Goal: Task Accomplishment & Management: Manage account settings

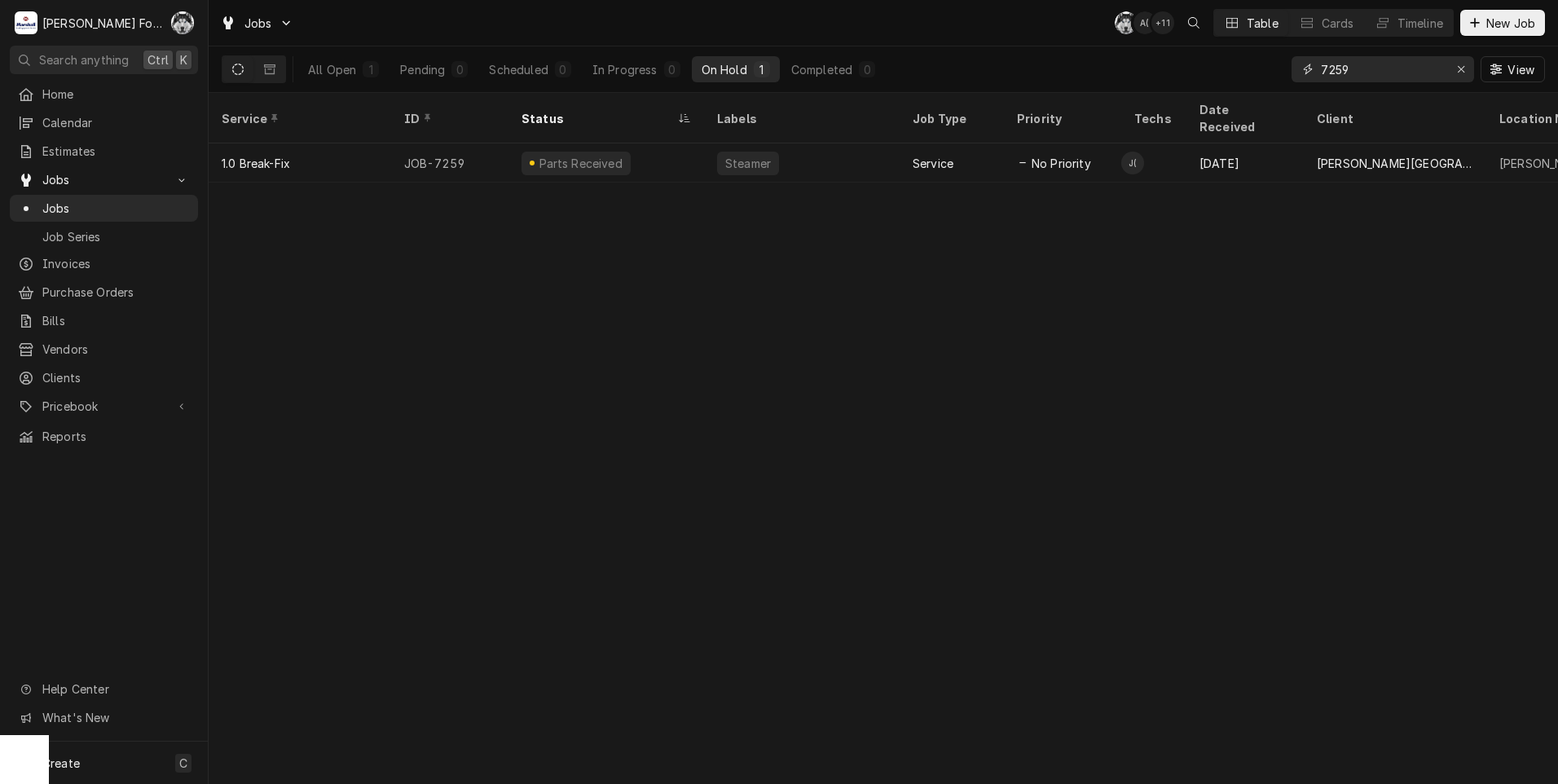
drag, startPoint x: 1362, startPoint y: 70, endPoint x: 1214, endPoint y: 77, distance: 148.2
click at [1189, 77] on div "All Open 1 Pending 0 Scheduled 0 In Progress 0 On Hold 1 Completed 0 7259 View" at bounding box center [883, 69] width 1323 height 46
type input "7450"
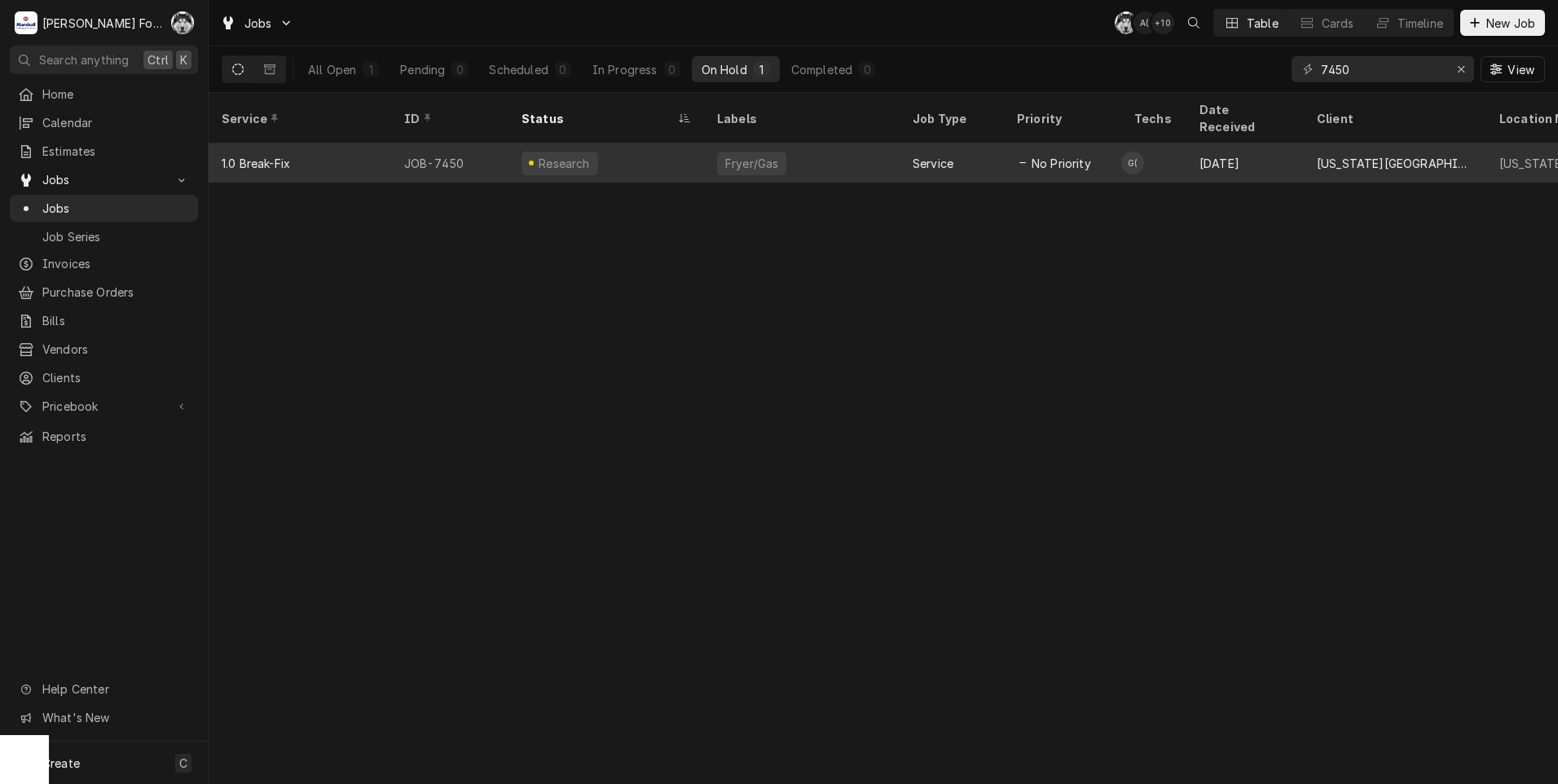
click at [1123, 151] on div "Gabe Collazo (127)'s Avatar" at bounding box center [1132, 162] width 23 height 23
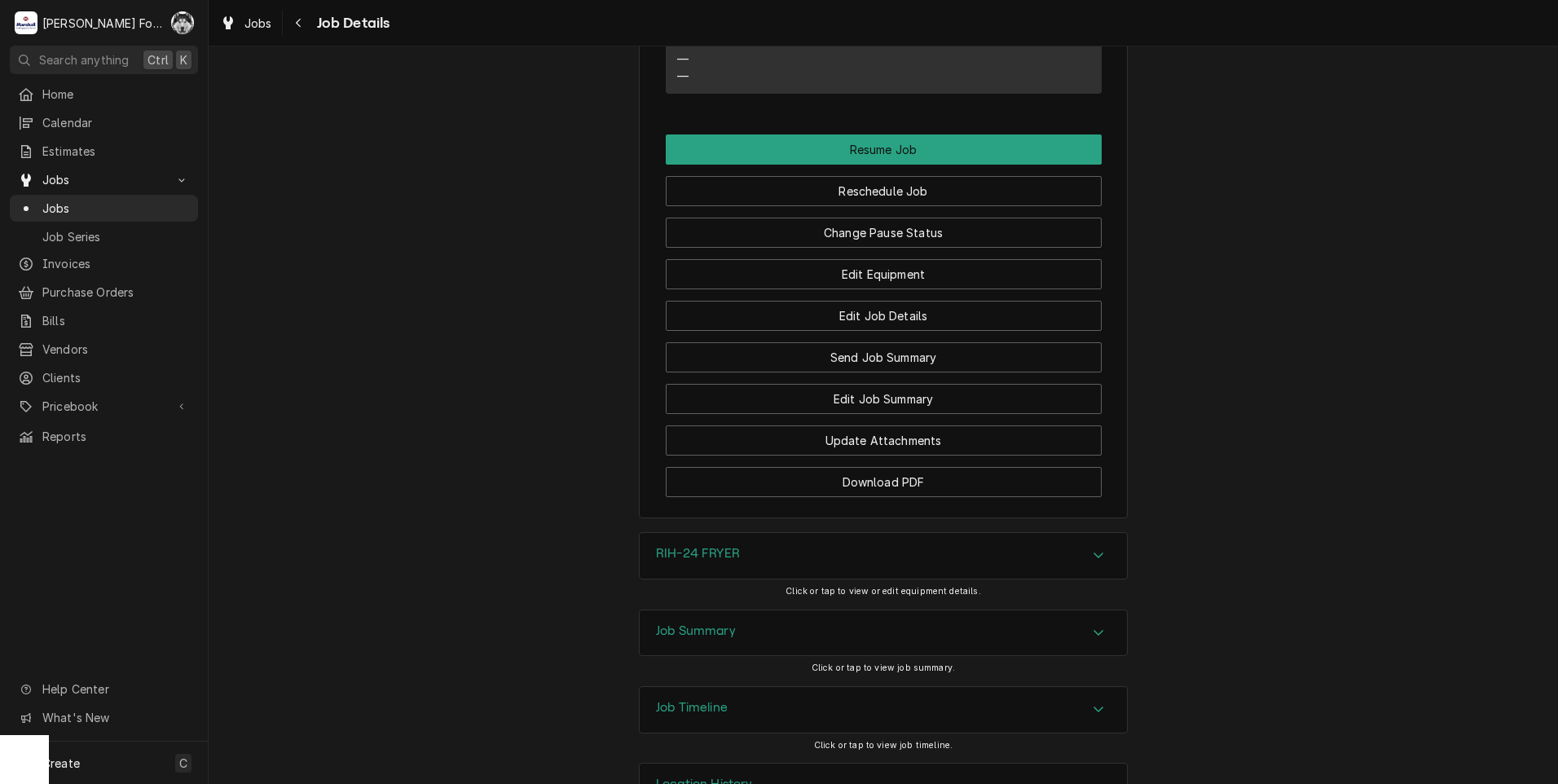
scroll to position [1790, 0]
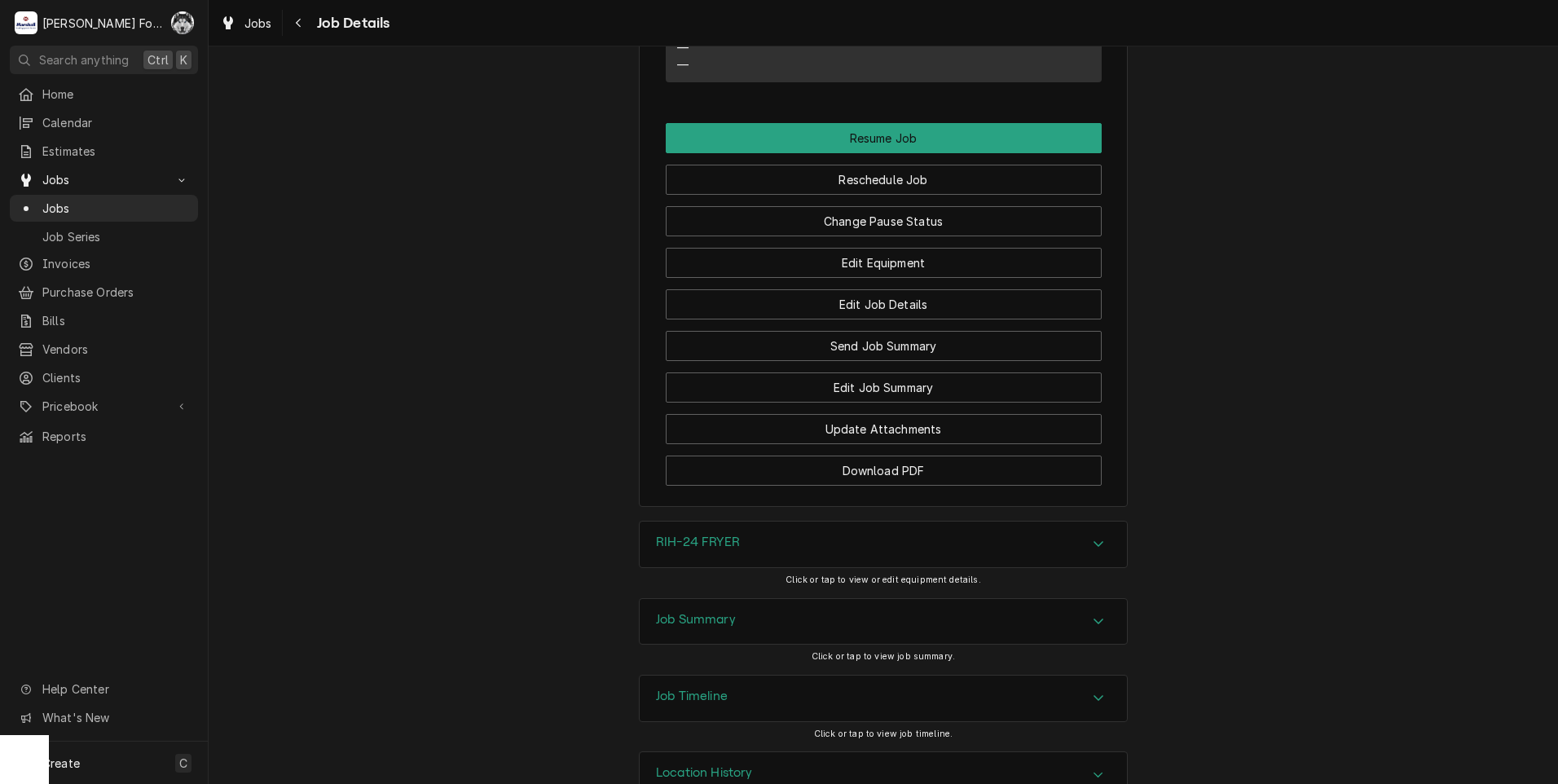
click at [829, 522] on div "RIH-24 FRYER" at bounding box center [883, 544] width 487 height 46
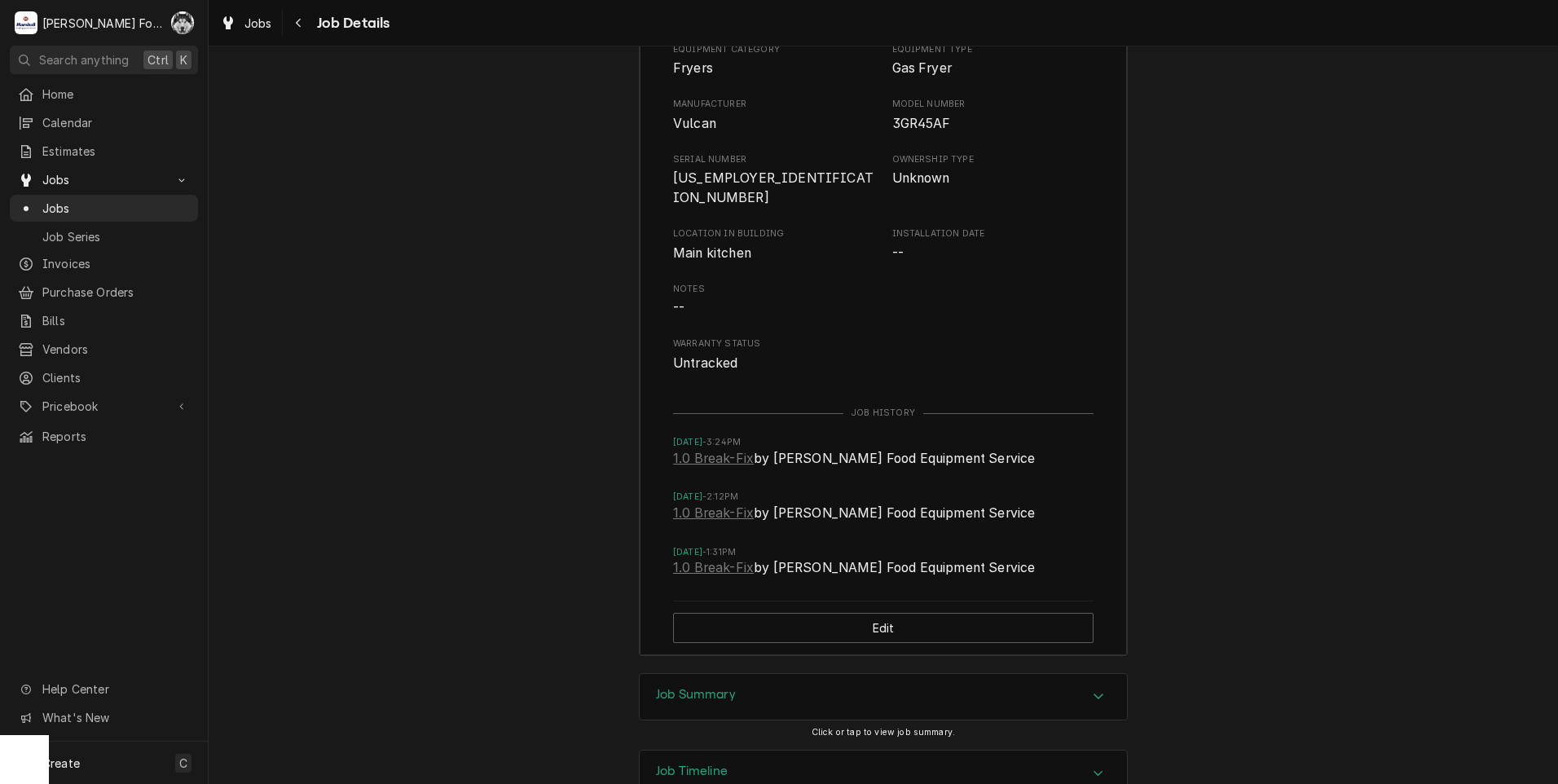
scroll to position [2334, 0]
click at [753, 672] on div "Job Summary" at bounding box center [883, 695] width 487 height 46
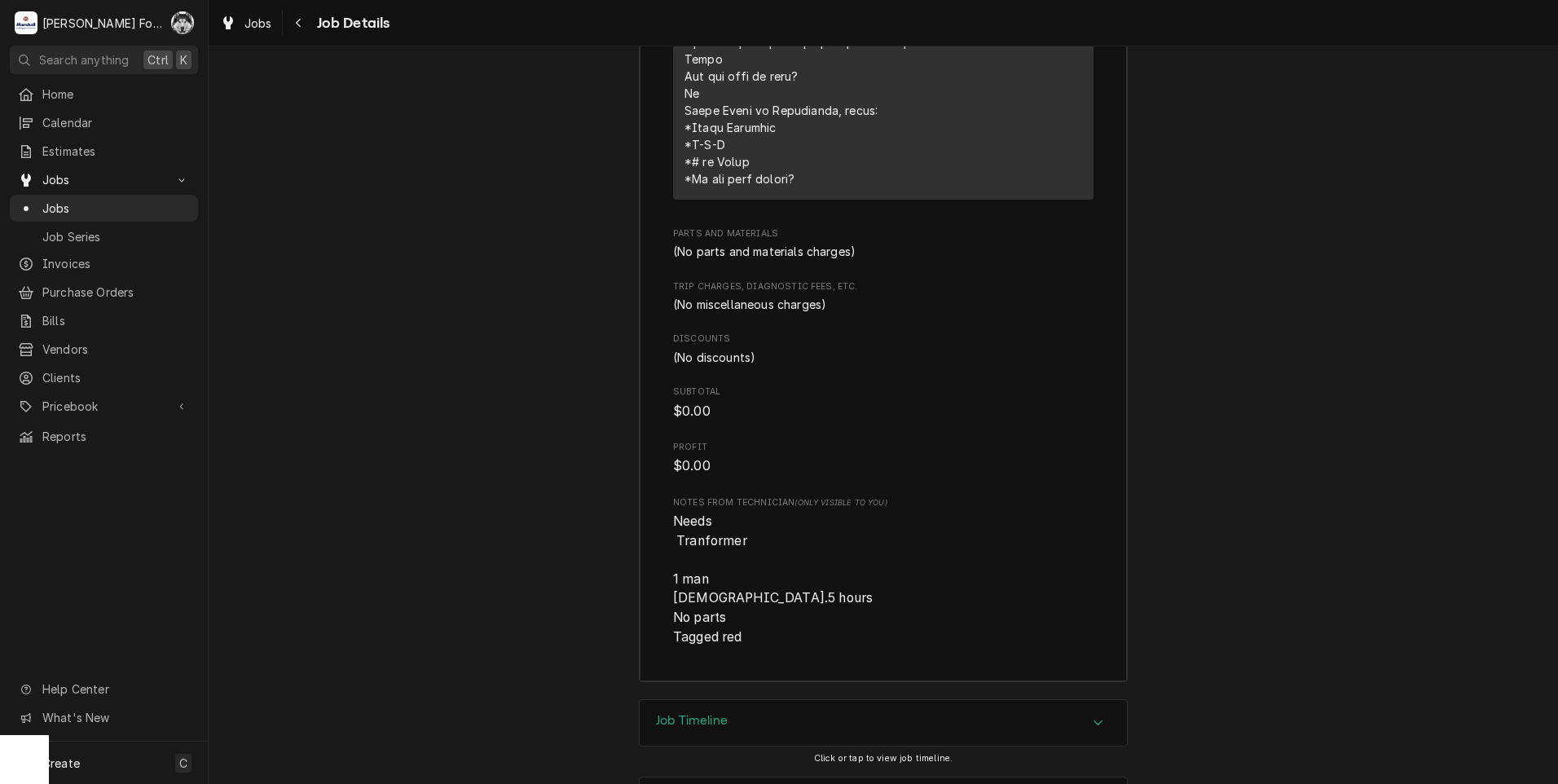
scroll to position [3714, 0]
click at [736, 694] on div "Job Timeline" at bounding box center [883, 716] width 487 height 46
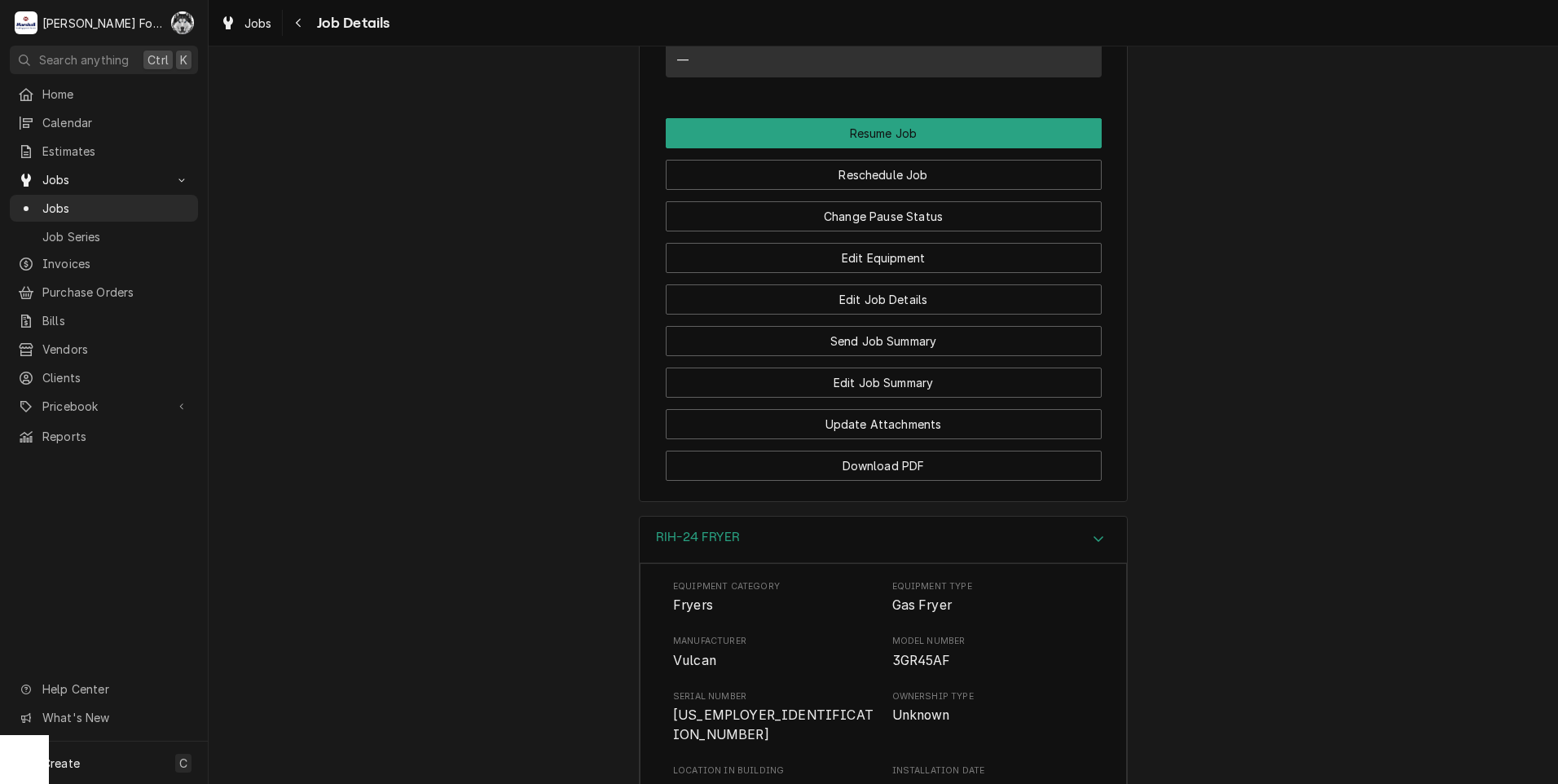
scroll to position [1788, 0]
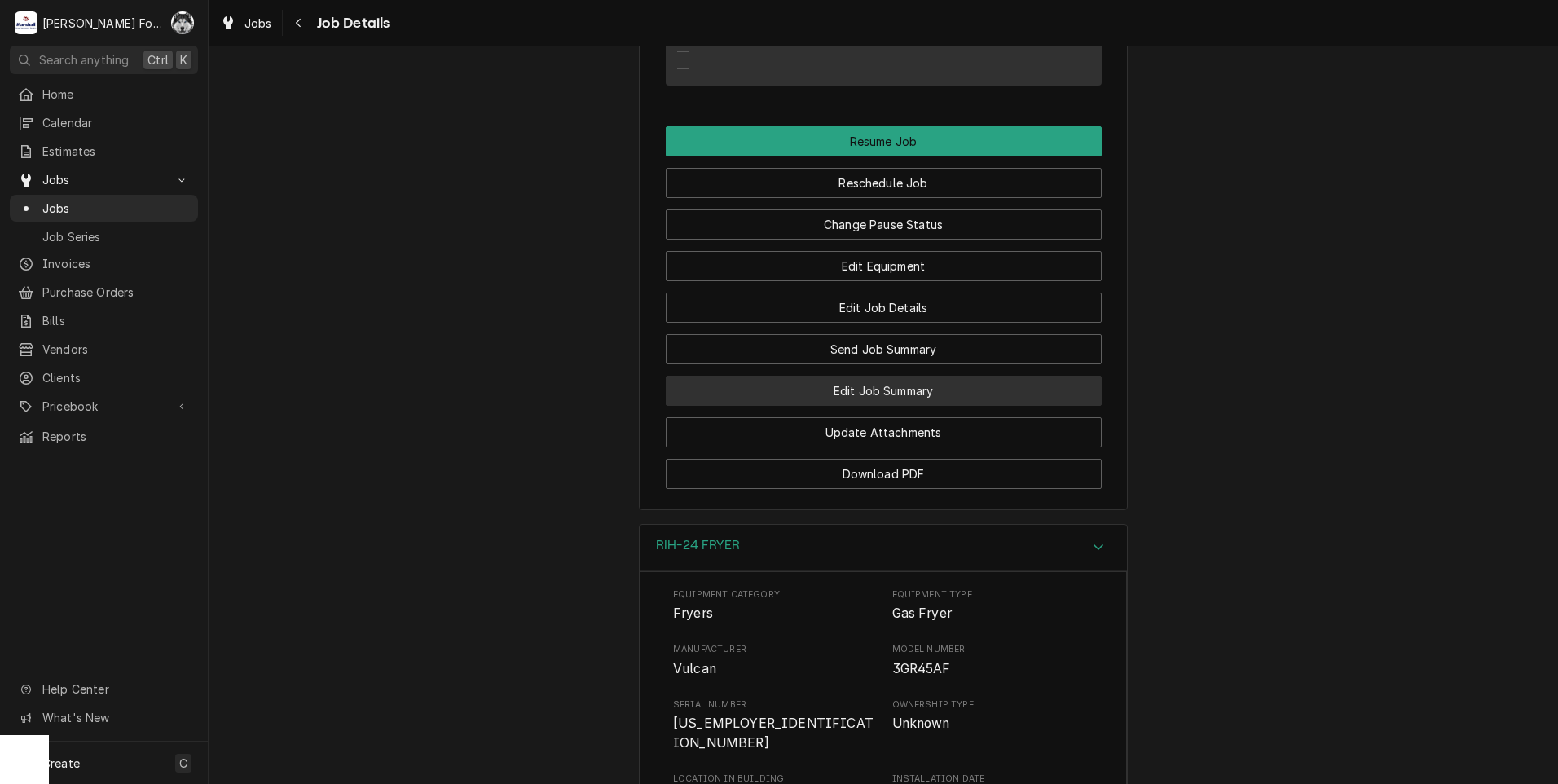
click at [827, 375] on button "Edit Job Summary" at bounding box center [883, 390] width 435 height 30
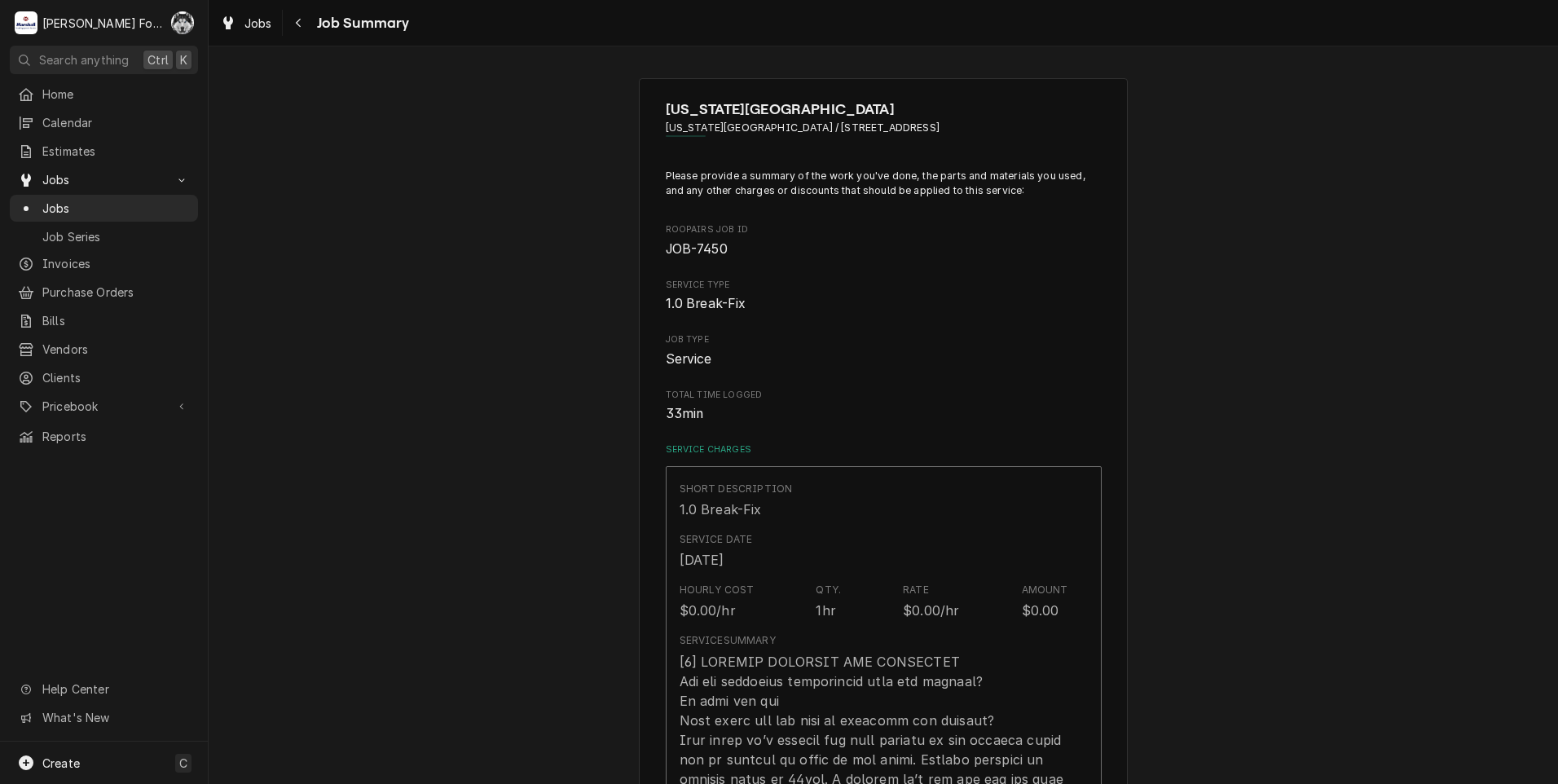
type textarea "x"
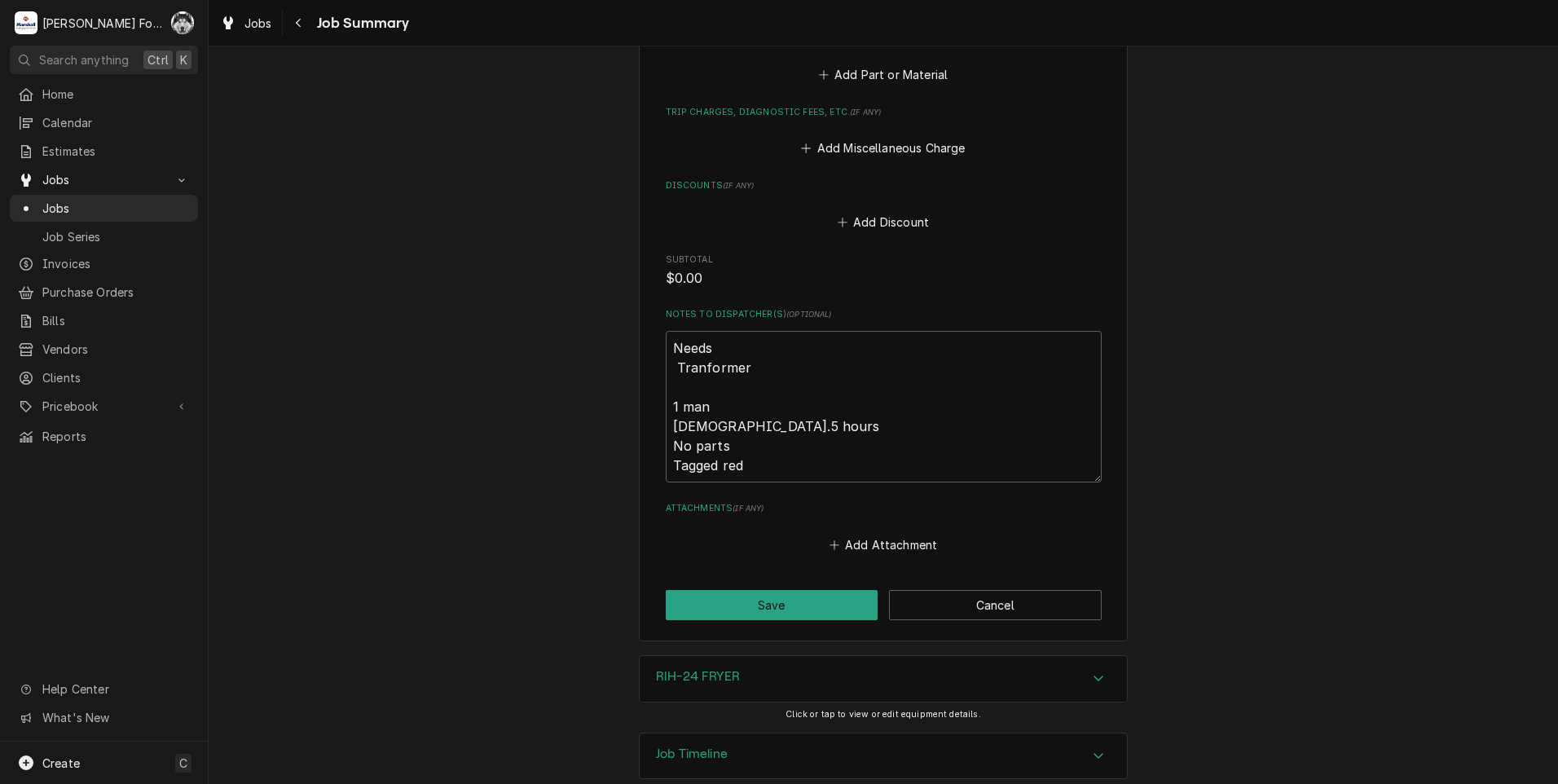
scroll to position [1086, 0]
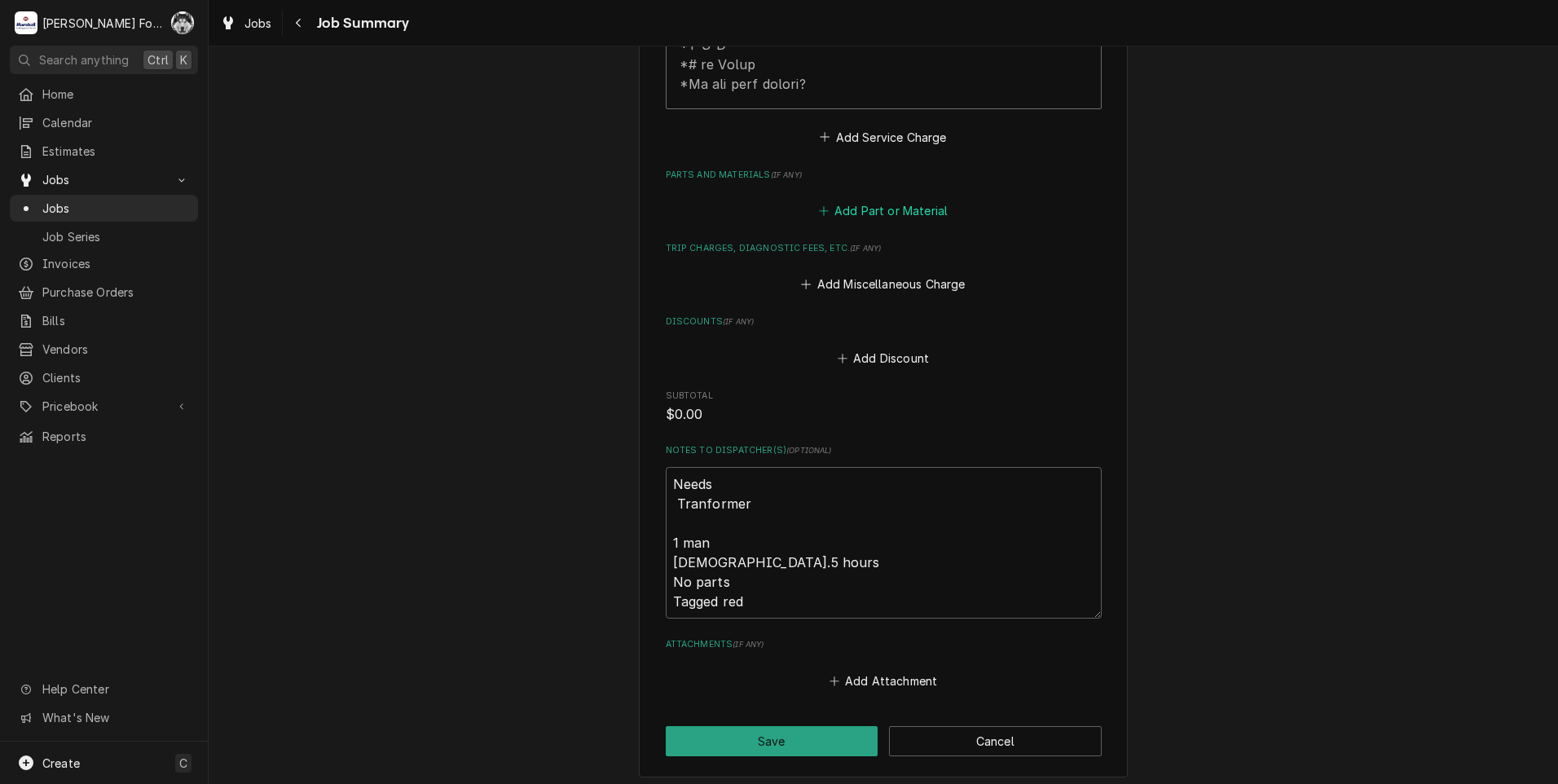
click at [894, 200] on button "Add Part or Material" at bounding box center [883, 211] width 135 height 23
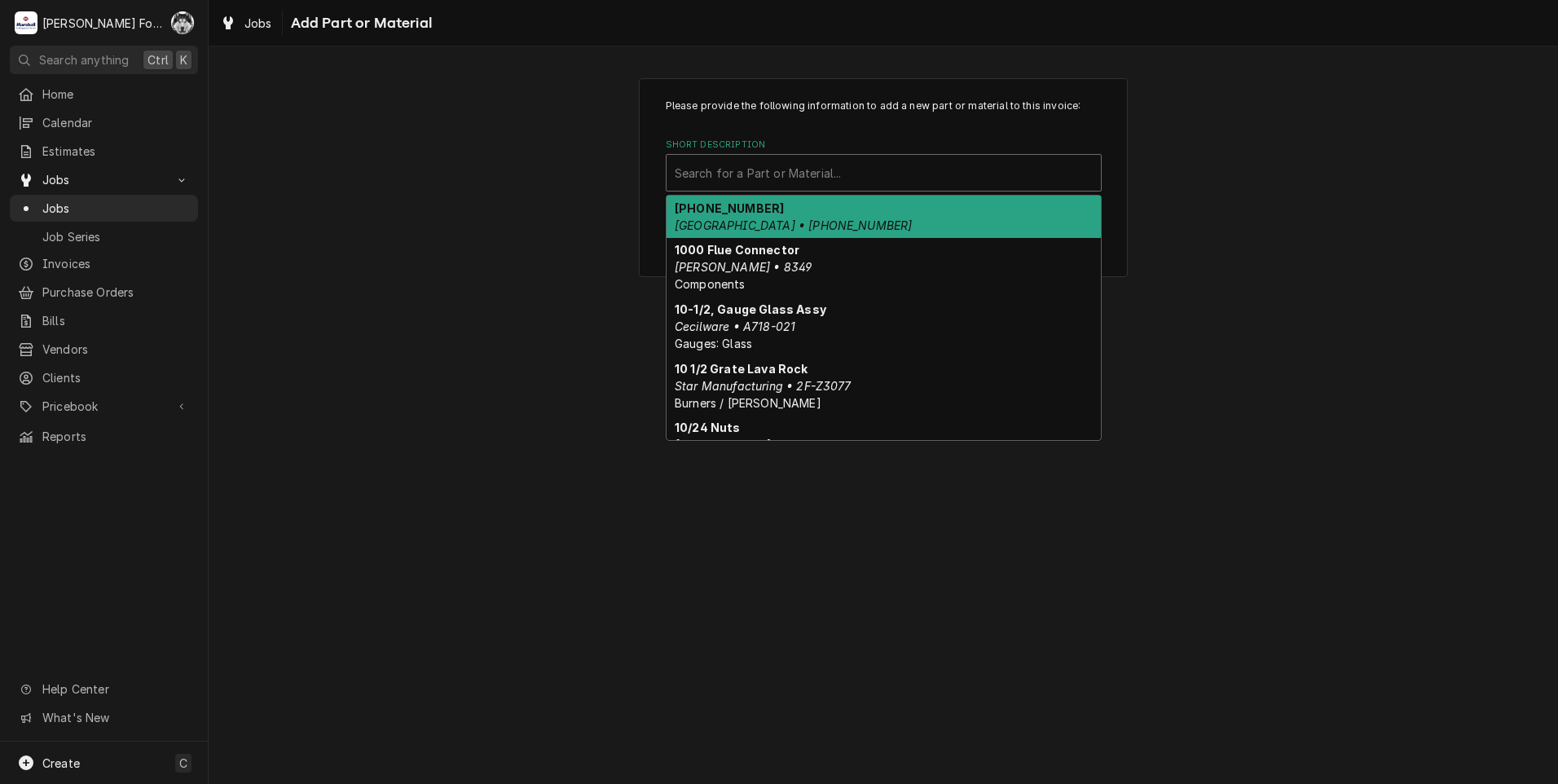
click at [793, 169] on div "Short Description" at bounding box center [883, 172] width 418 height 29
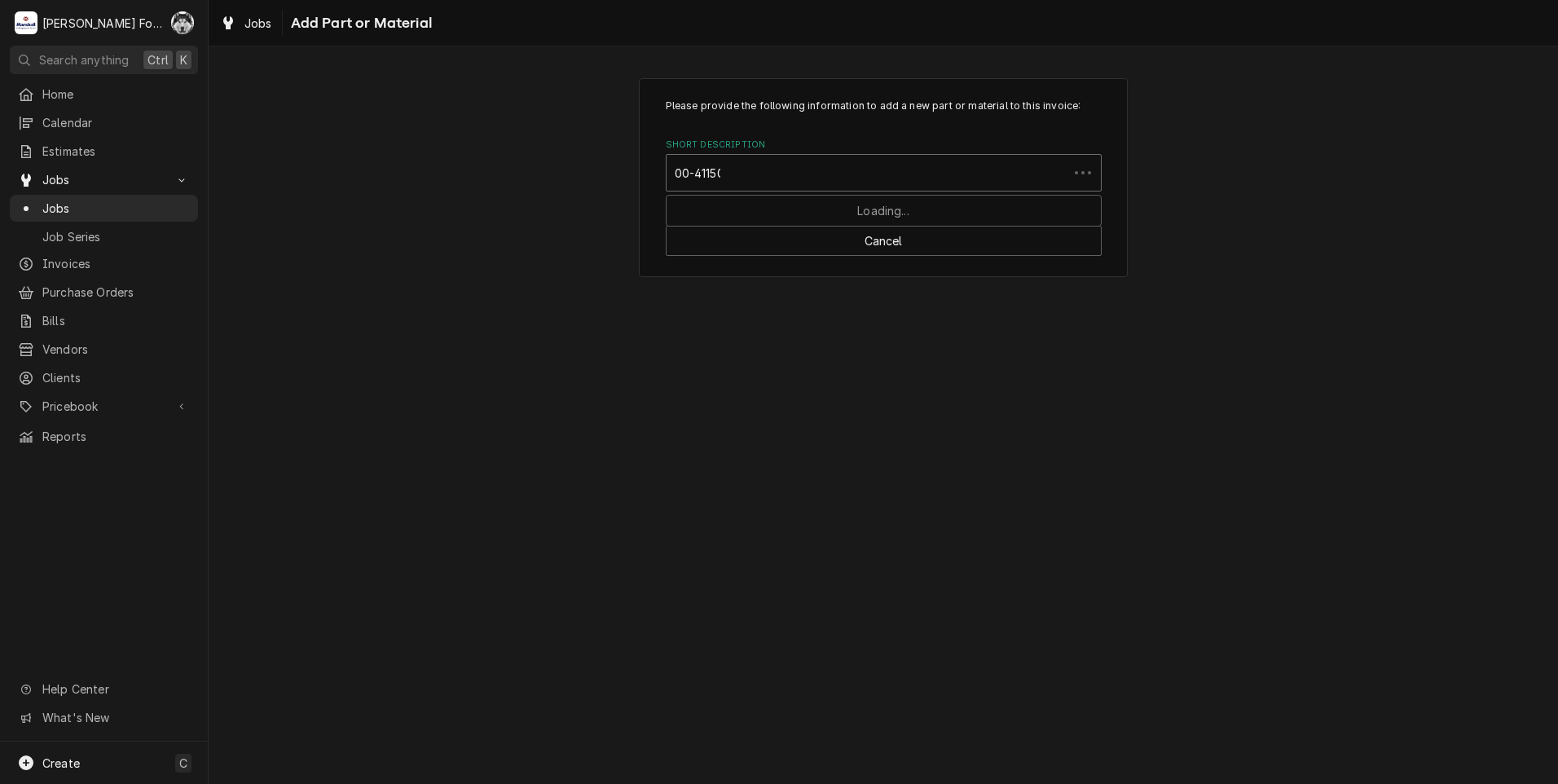
type input "00-411500"
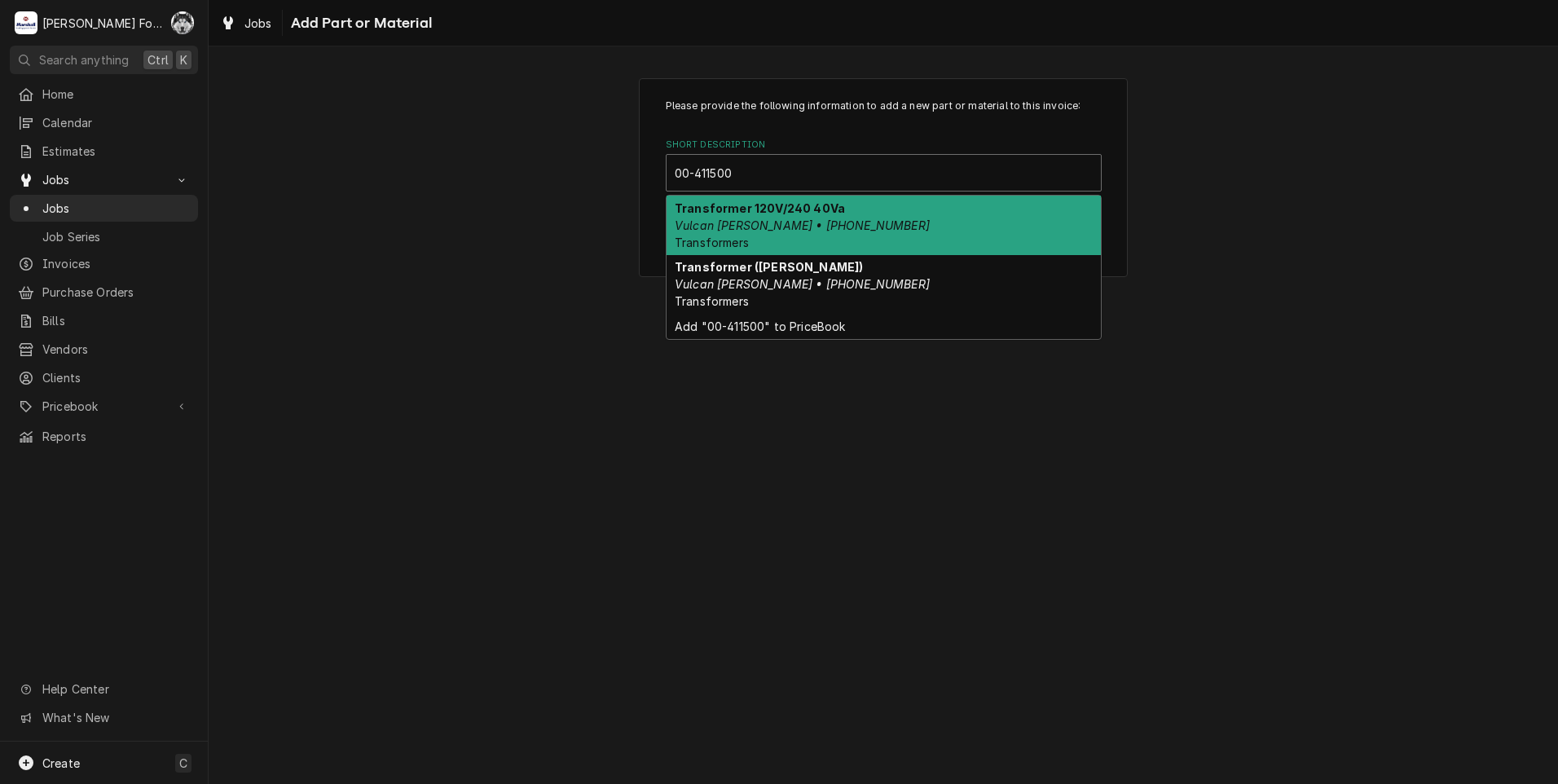
click at [851, 230] on em "Vulcan Hart • 00-411500-00012" at bounding box center [802, 225] width 255 height 14
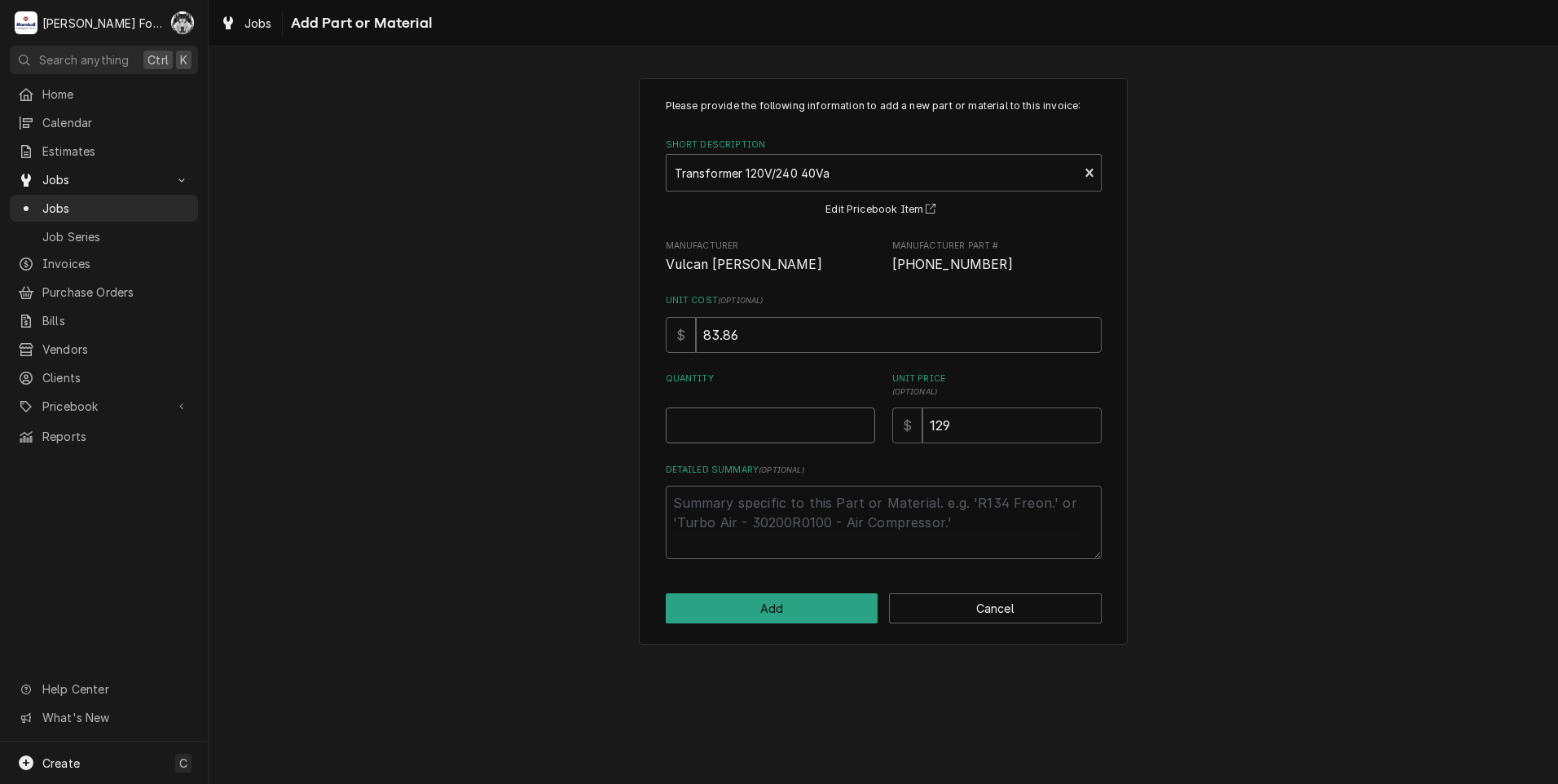
type textarea "x"
type input "0.5"
click at [858, 420] on input "0.5" at bounding box center [770, 425] width 210 height 36
type textarea "x"
type input "1"
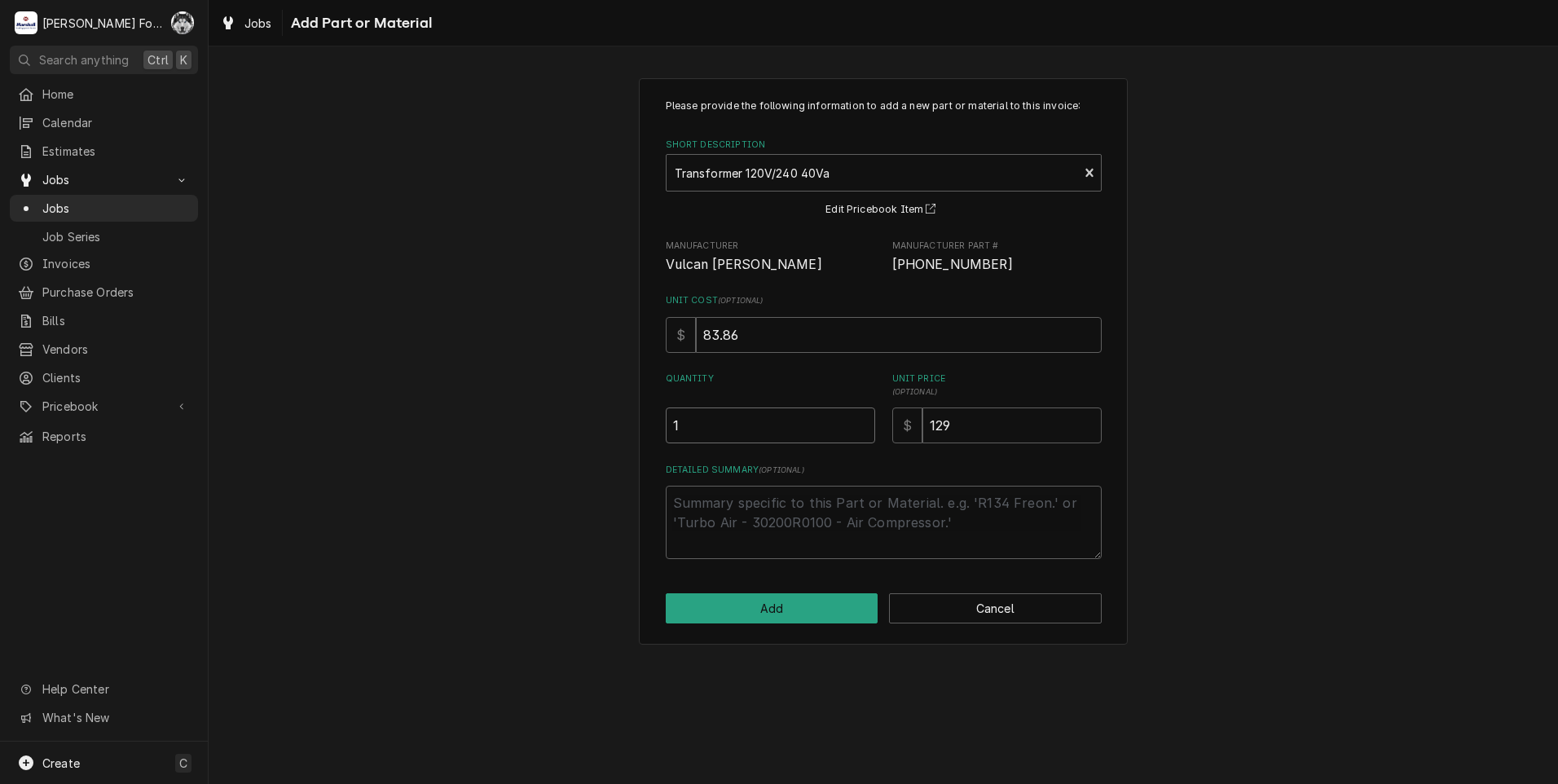
click at [858, 420] on input "1" at bounding box center [770, 425] width 210 height 36
drag, startPoint x: 954, startPoint y: 427, endPoint x: 921, endPoint y: 434, distance: 33.7
click at [922, 433] on input "129" at bounding box center [1011, 425] width 179 height 36
type textarea "x"
type input "1"
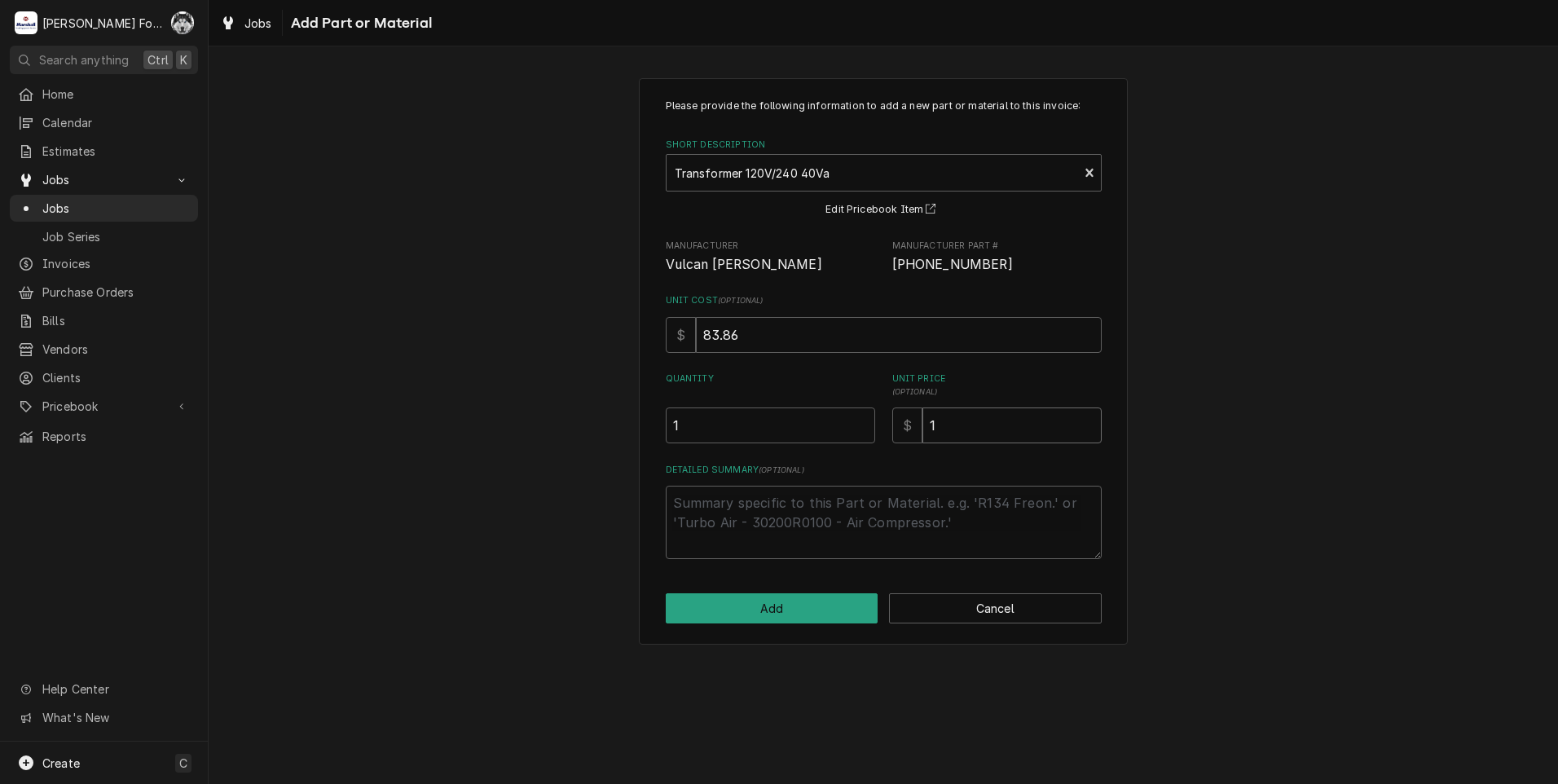
type textarea "x"
type input "12"
type textarea "x"
type input "125.5"
type textarea "x"
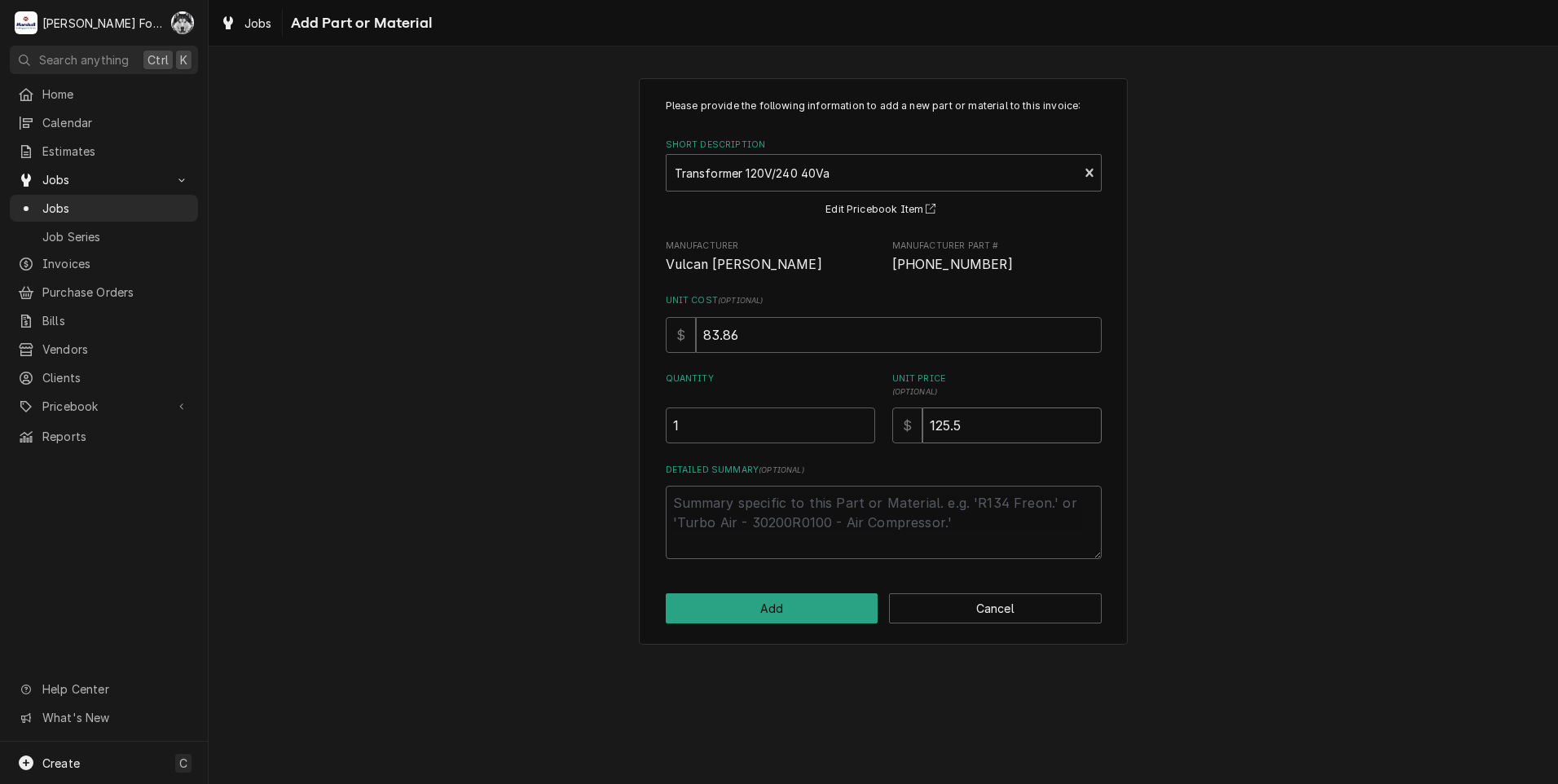
type input "126"
click at [783, 603] on button "Add" at bounding box center [771, 608] width 212 height 30
type textarea "x"
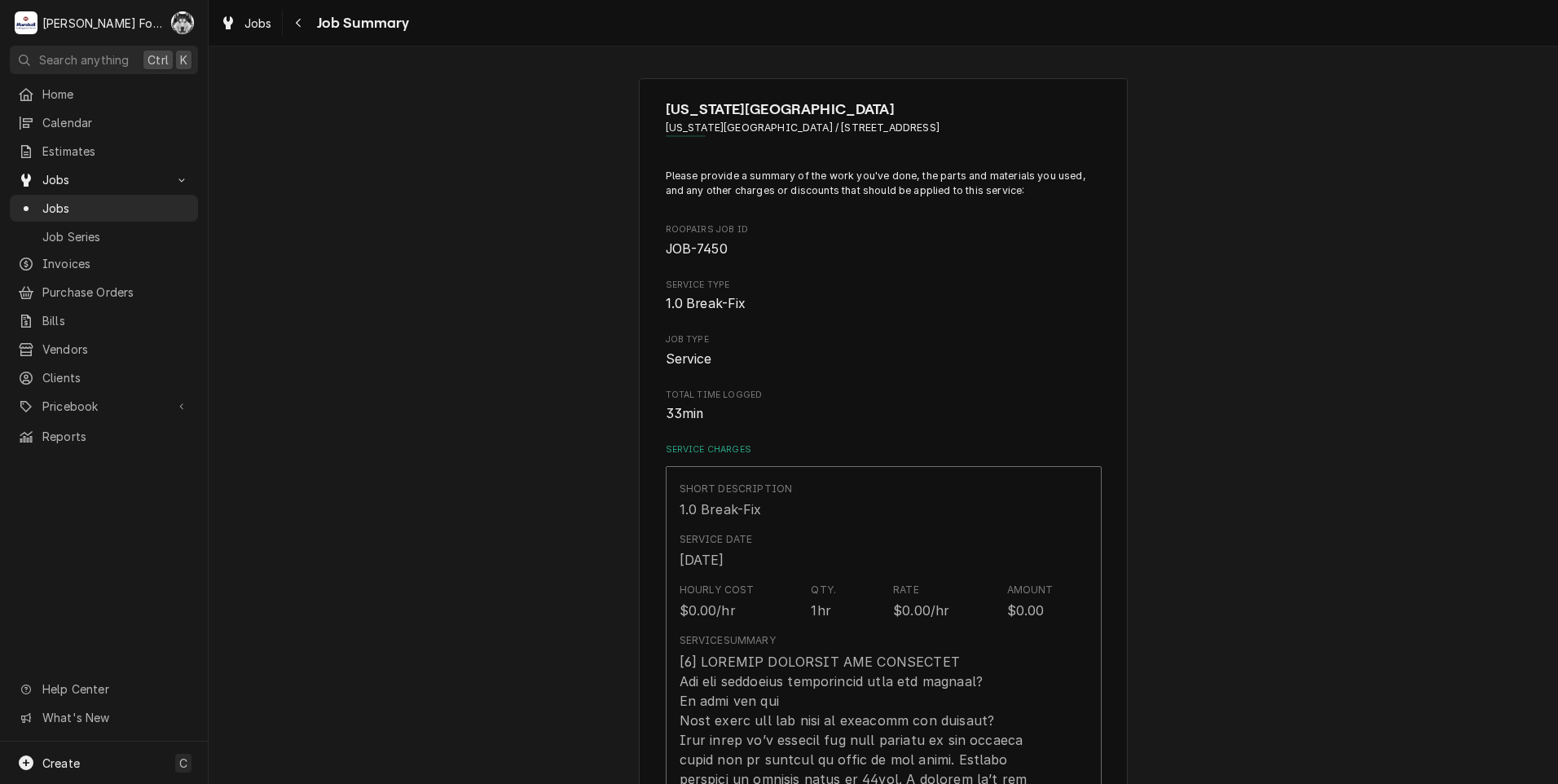
scroll to position [1086, 0]
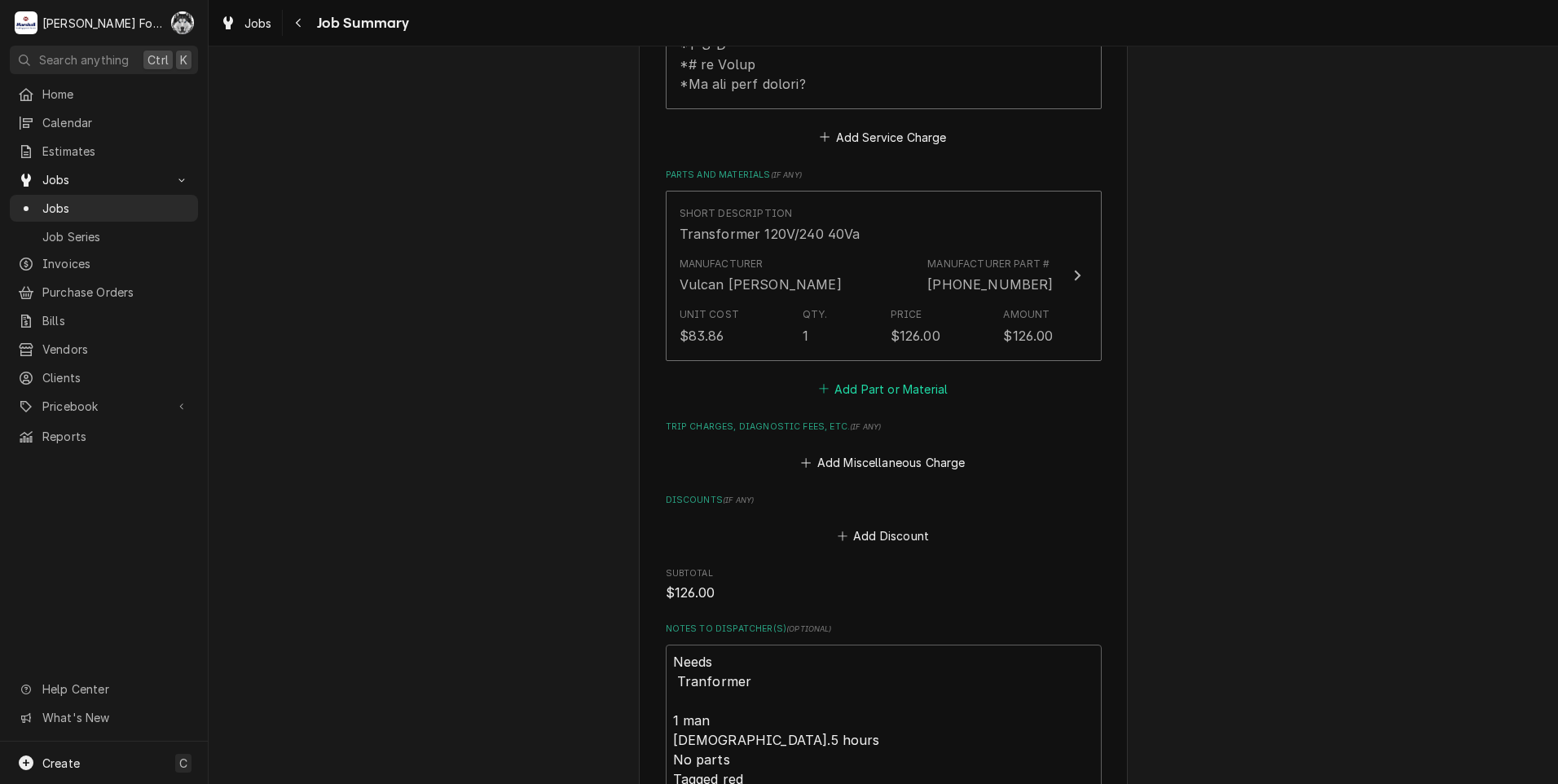
click at [872, 377] on button "Add Part or Material" at bounding box center [883, 388] width 135 height 23
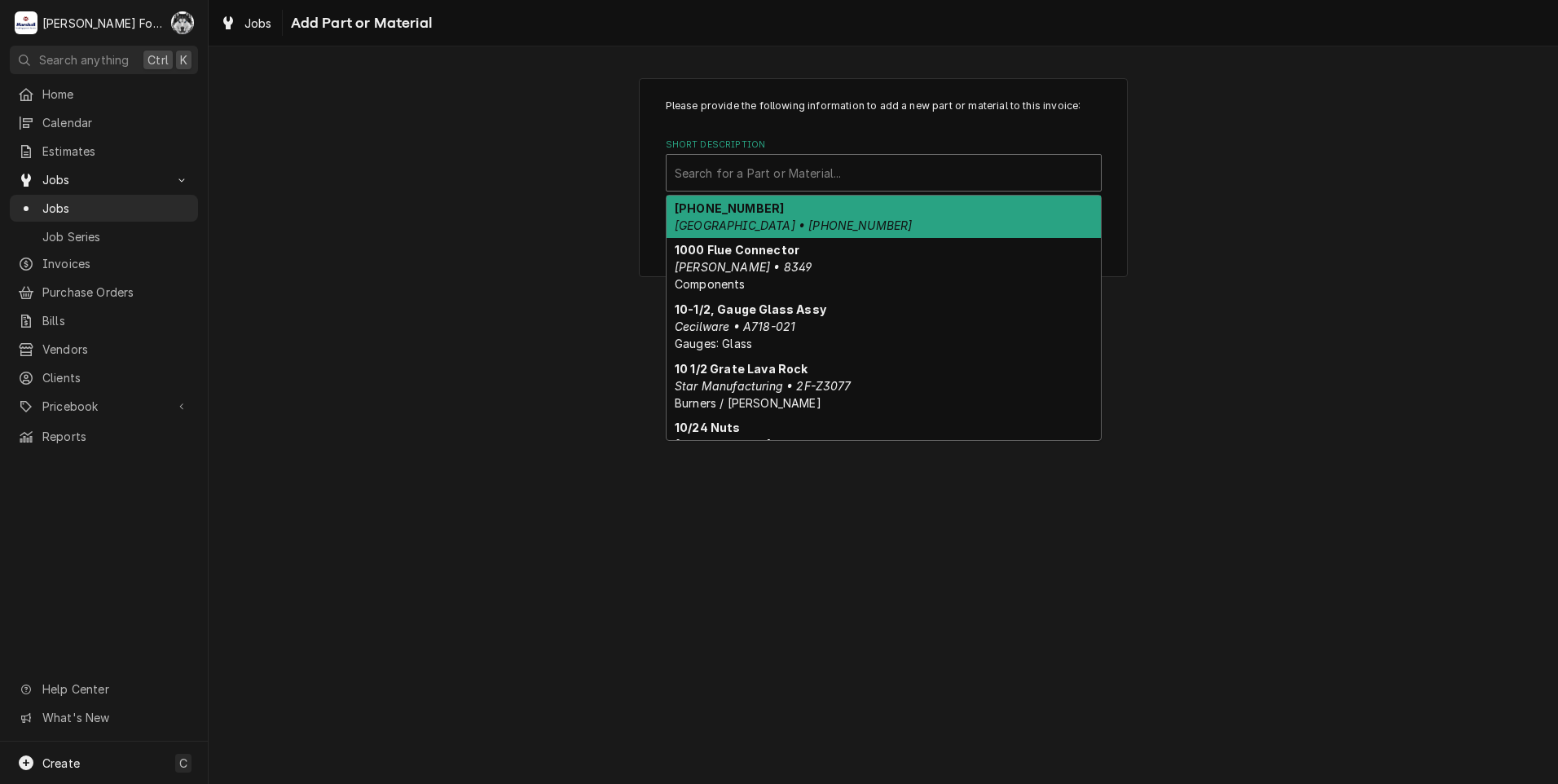
click at [775, 163] on div "Short Description" at bounding box center [883, 172] width 418 height 29
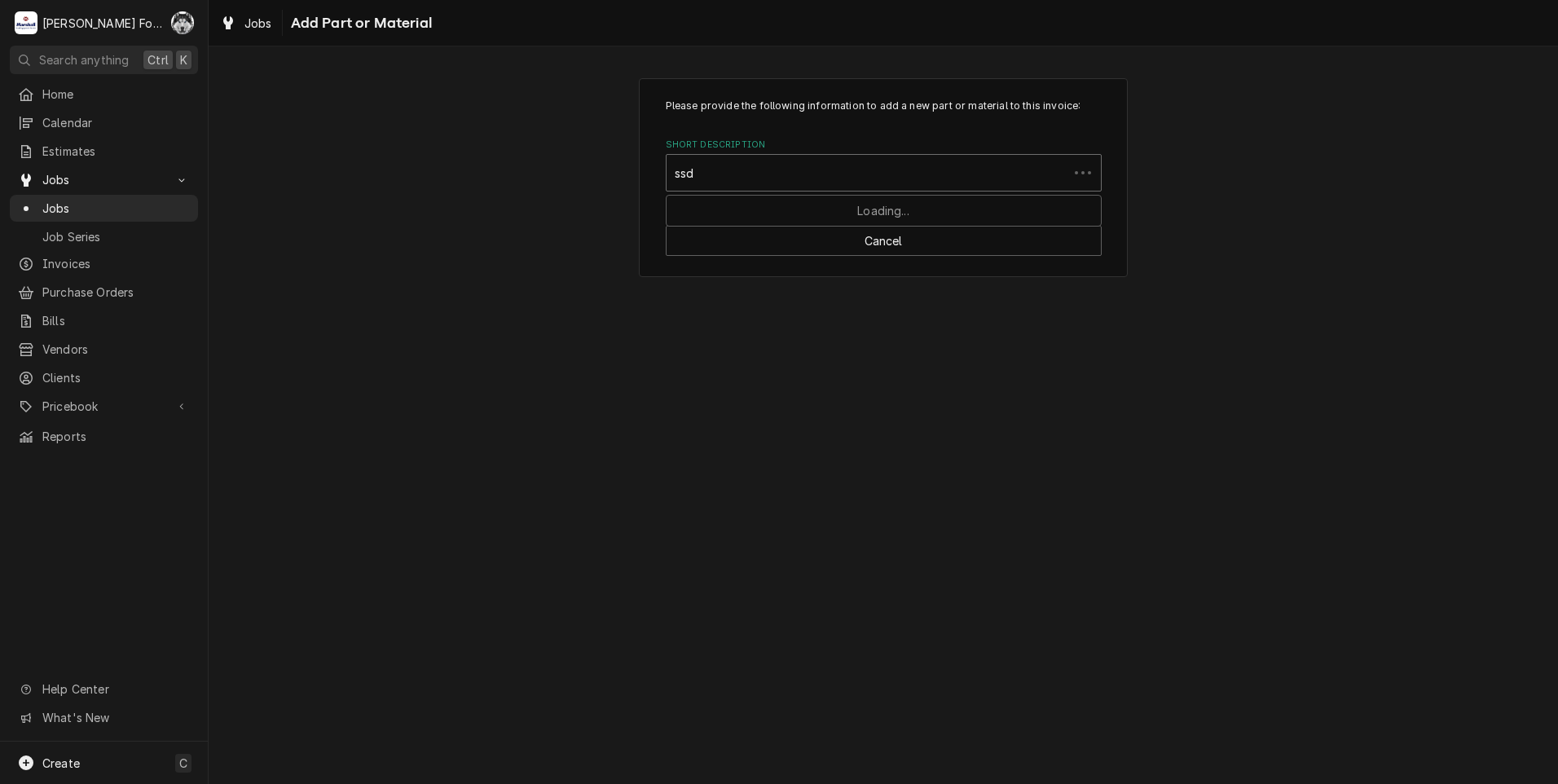
type input "ssdt"
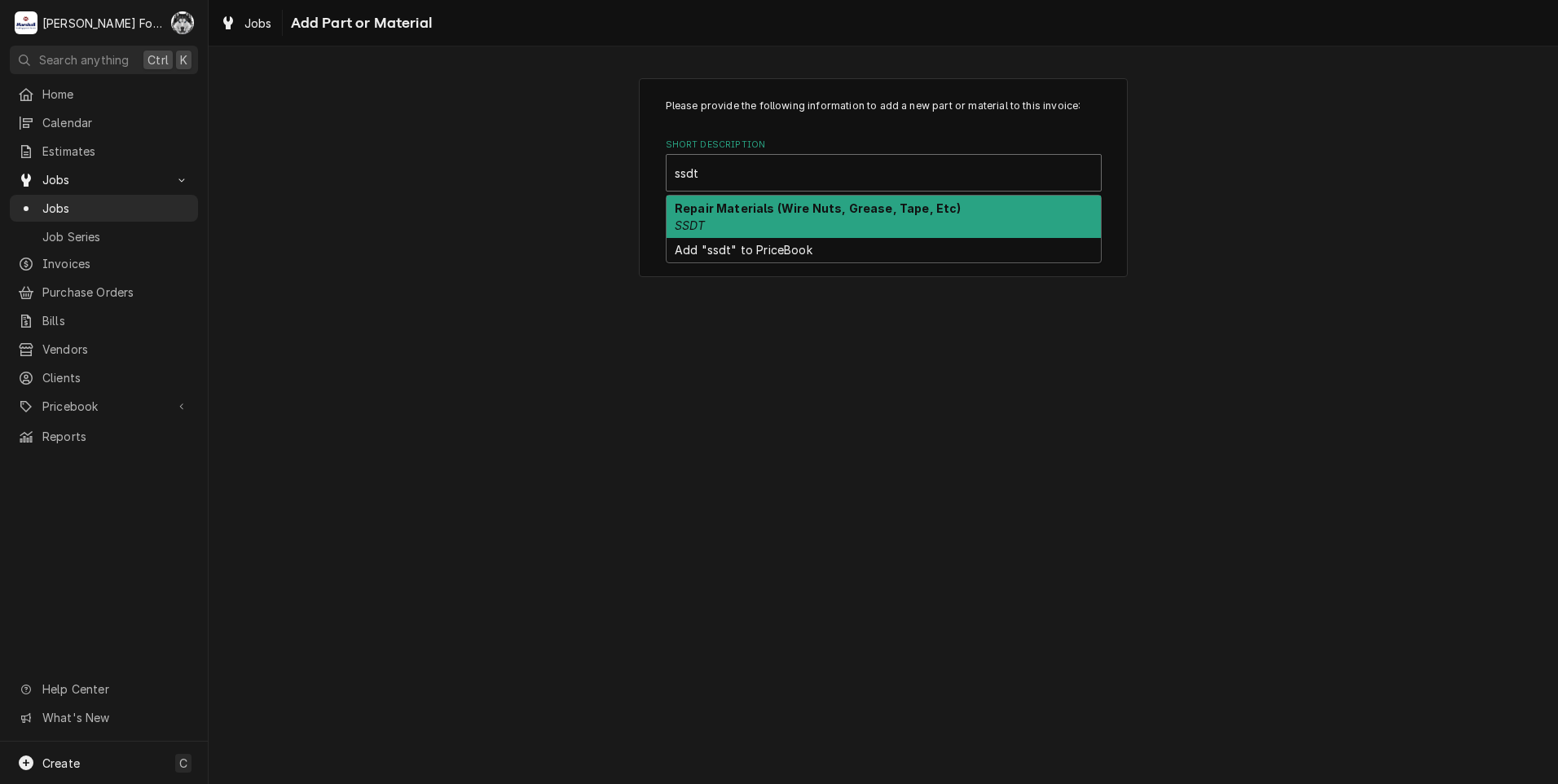
click at [718, 218] on div "Repair Materials (Wire Nuts, Grease, Tape, Etc) SSDT" at bounding box center [883, 216] width 435 height 43
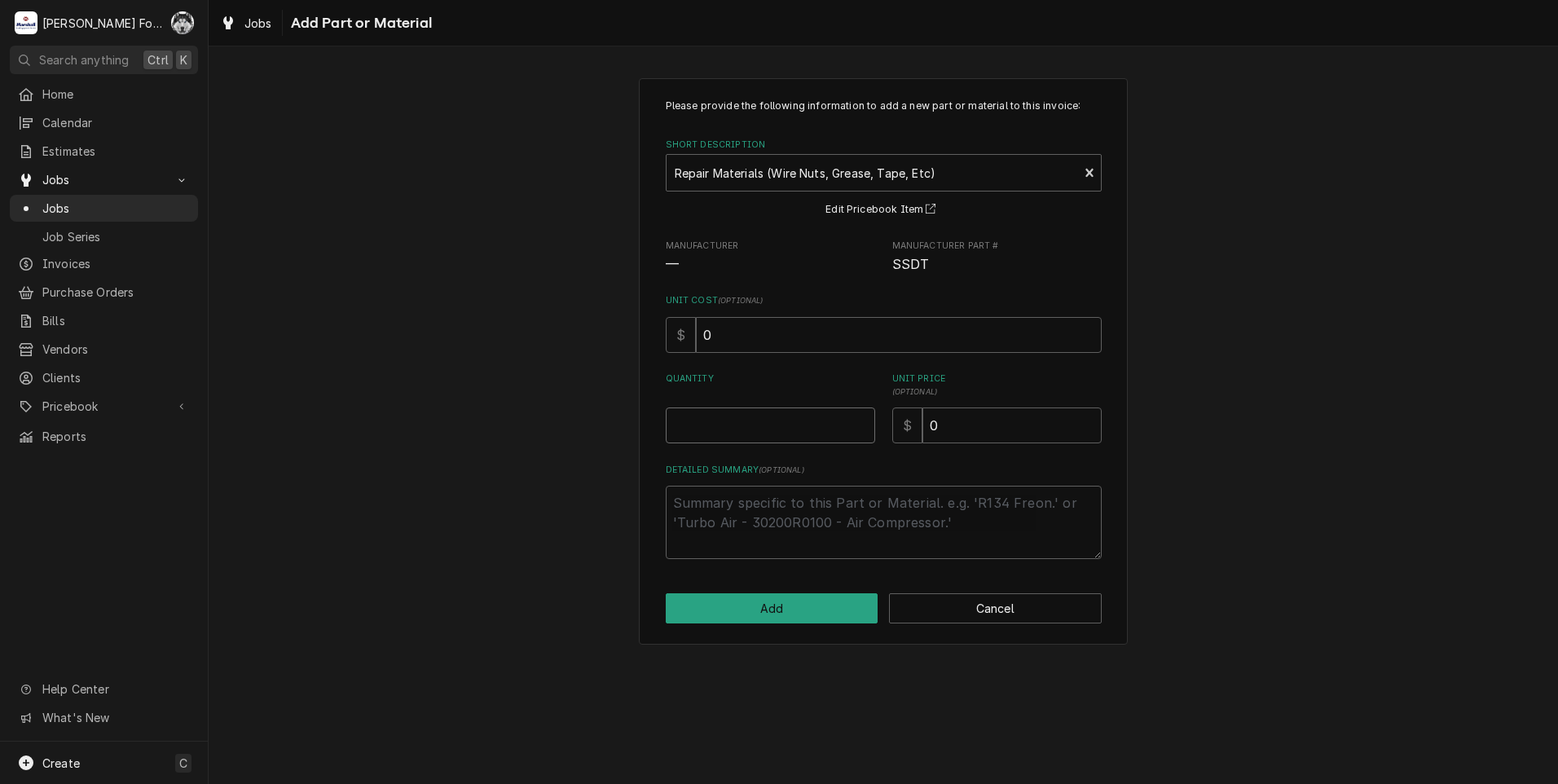
type textarea "x"
type input "0.5"
click at [858, 422] on input "0.5" at bounding box center [770, 425] width 210 height 36
type textarea "x"
type input "1"
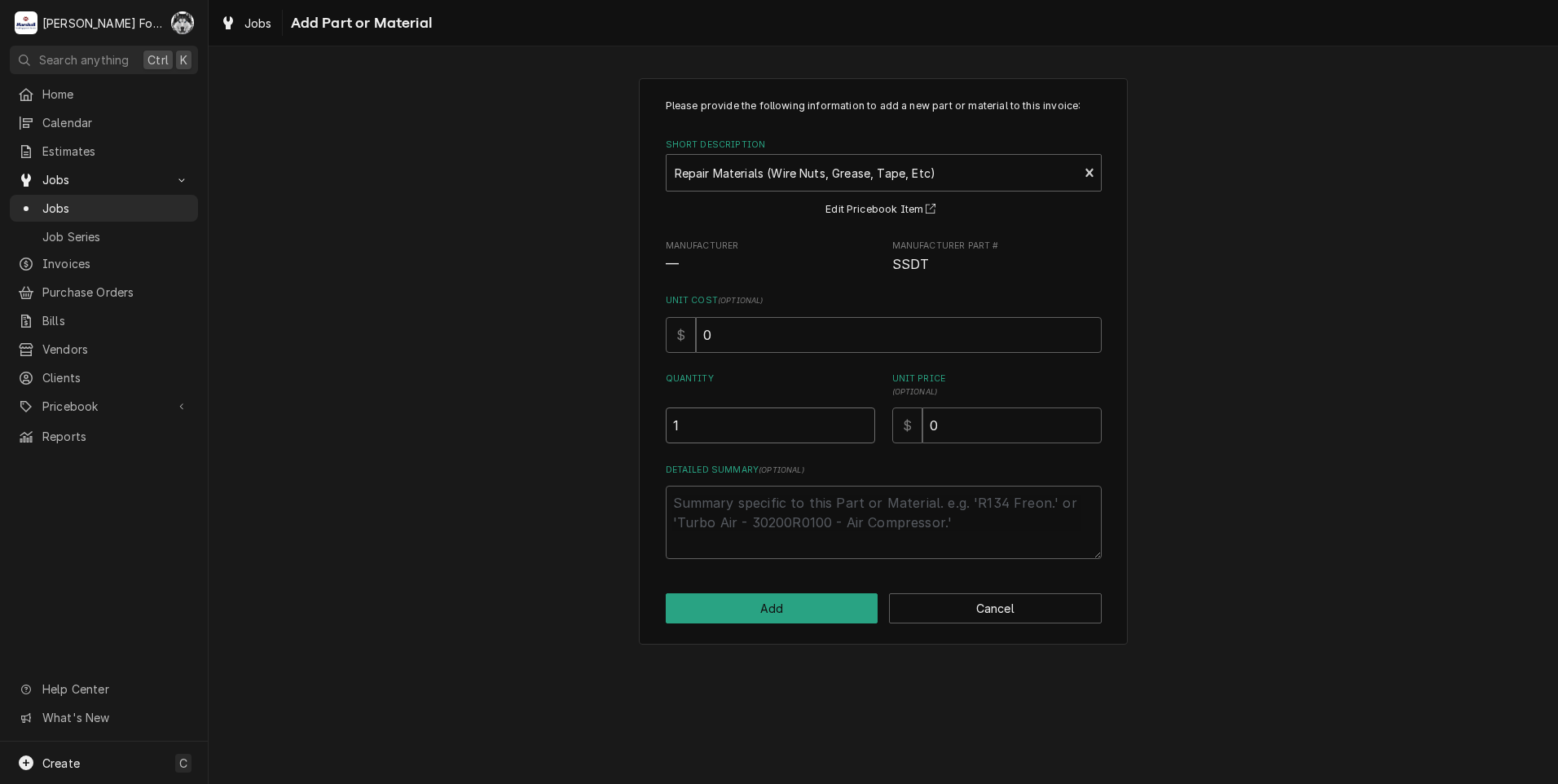
click at [858, 422] on input "1" at bounding box center [770, 425] width 210 height 36
drag, startPoint x: 945, startPoint y: 427, endPoint x: 888, endPoint y: 431, distance: 57.1
click at [888, 431] on div "Quantity 1 Unit Price ( optional ) $ 0" at bounding box center [883, 407] width 435 height 71
type textarea "x"
type input "4"
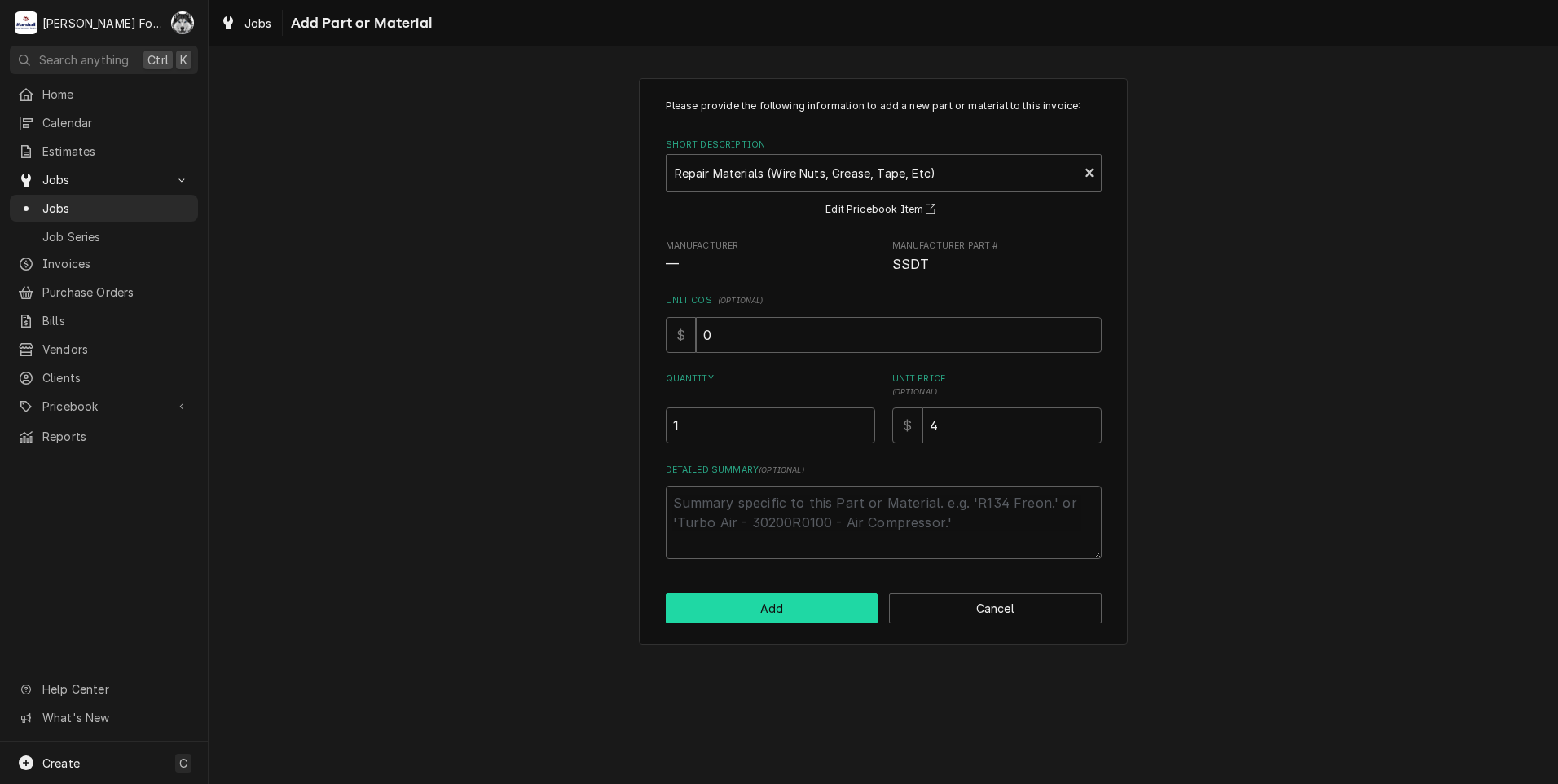
click at [776, 607] on button "Add" at bounding box center [771, 608] width 212 height 30
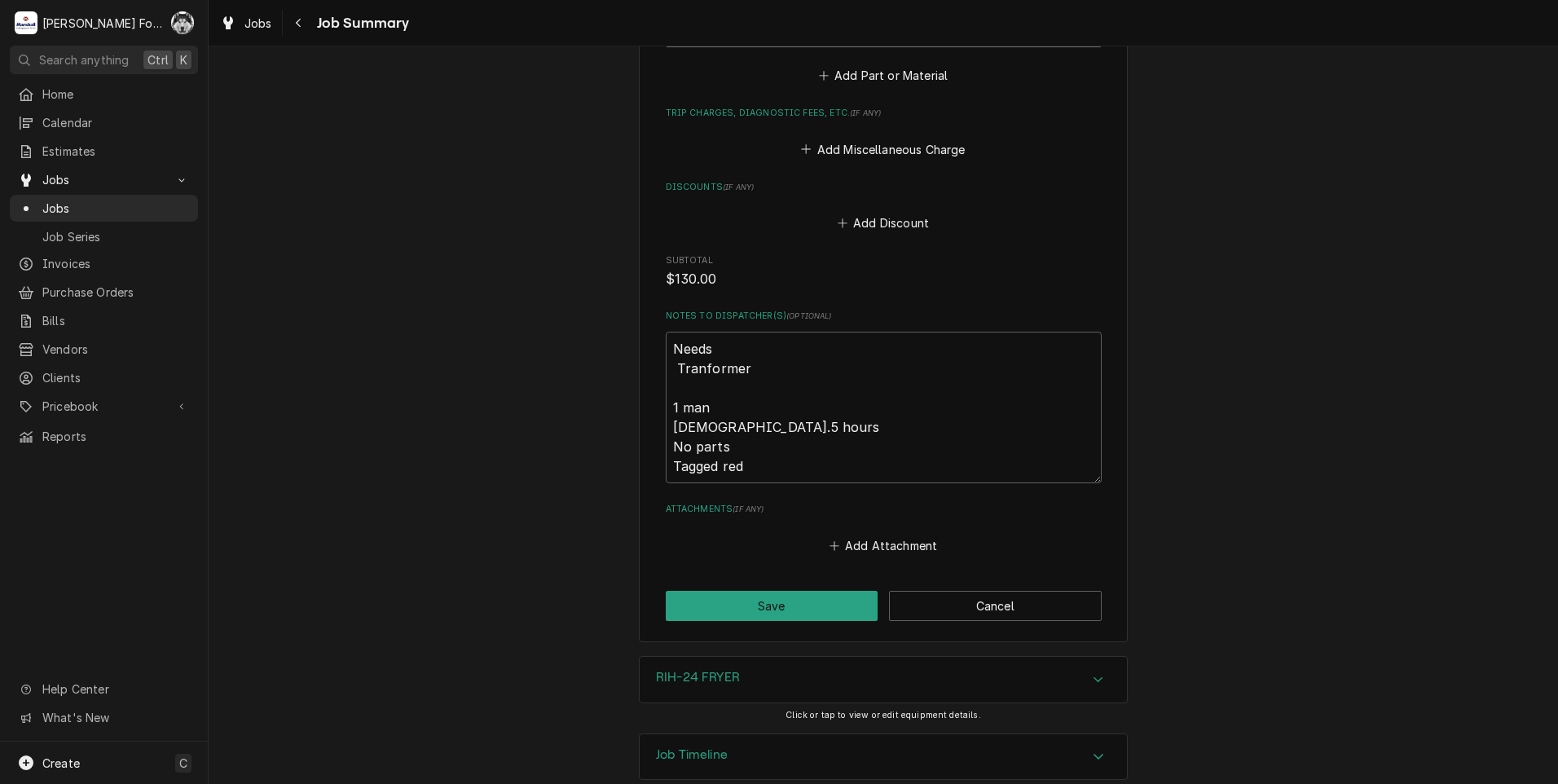
scroll to position [1584, 0]
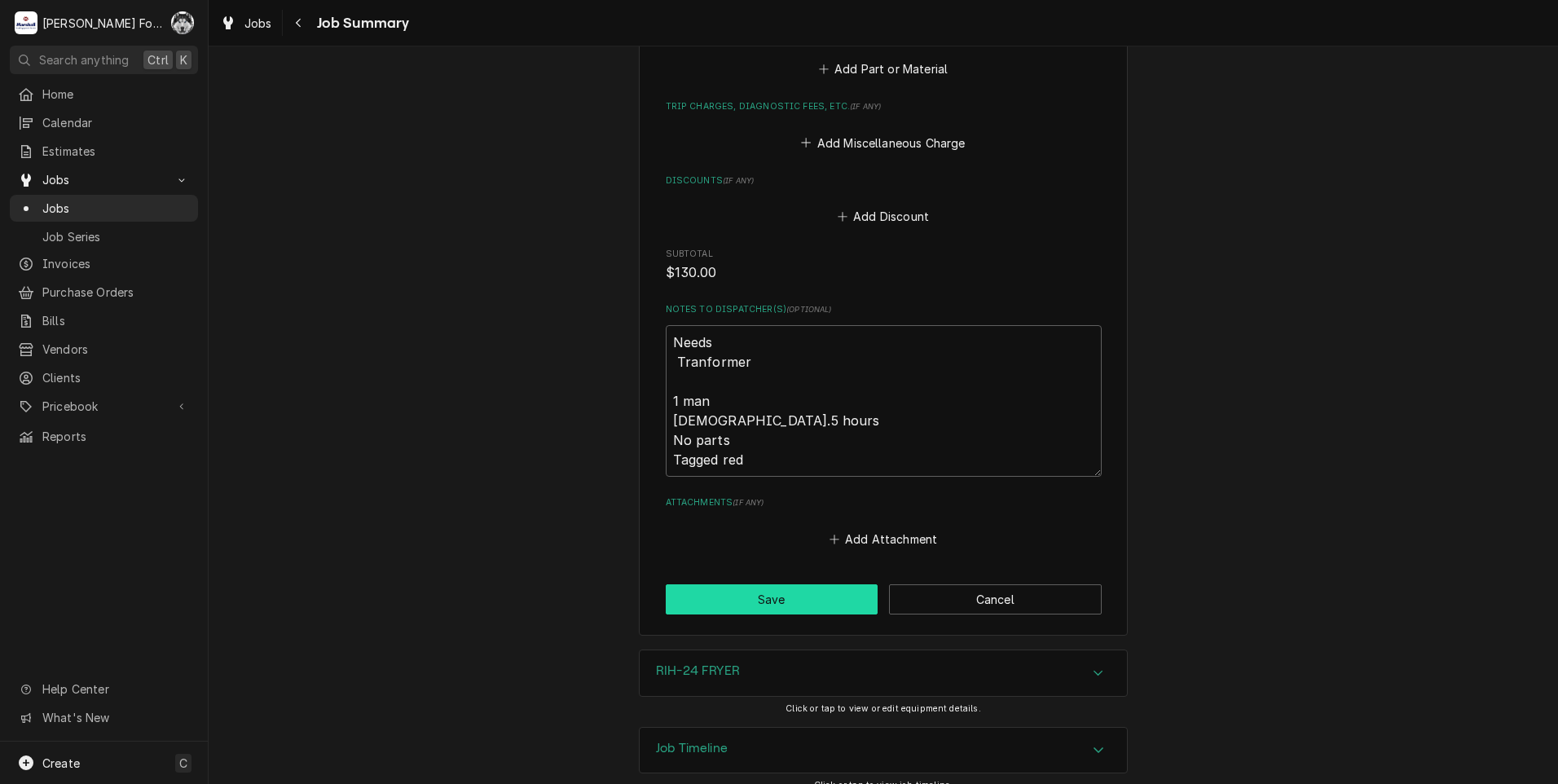
click at [700, 584] on button "Save" at bounding box center [771, 599] width 212 height 30
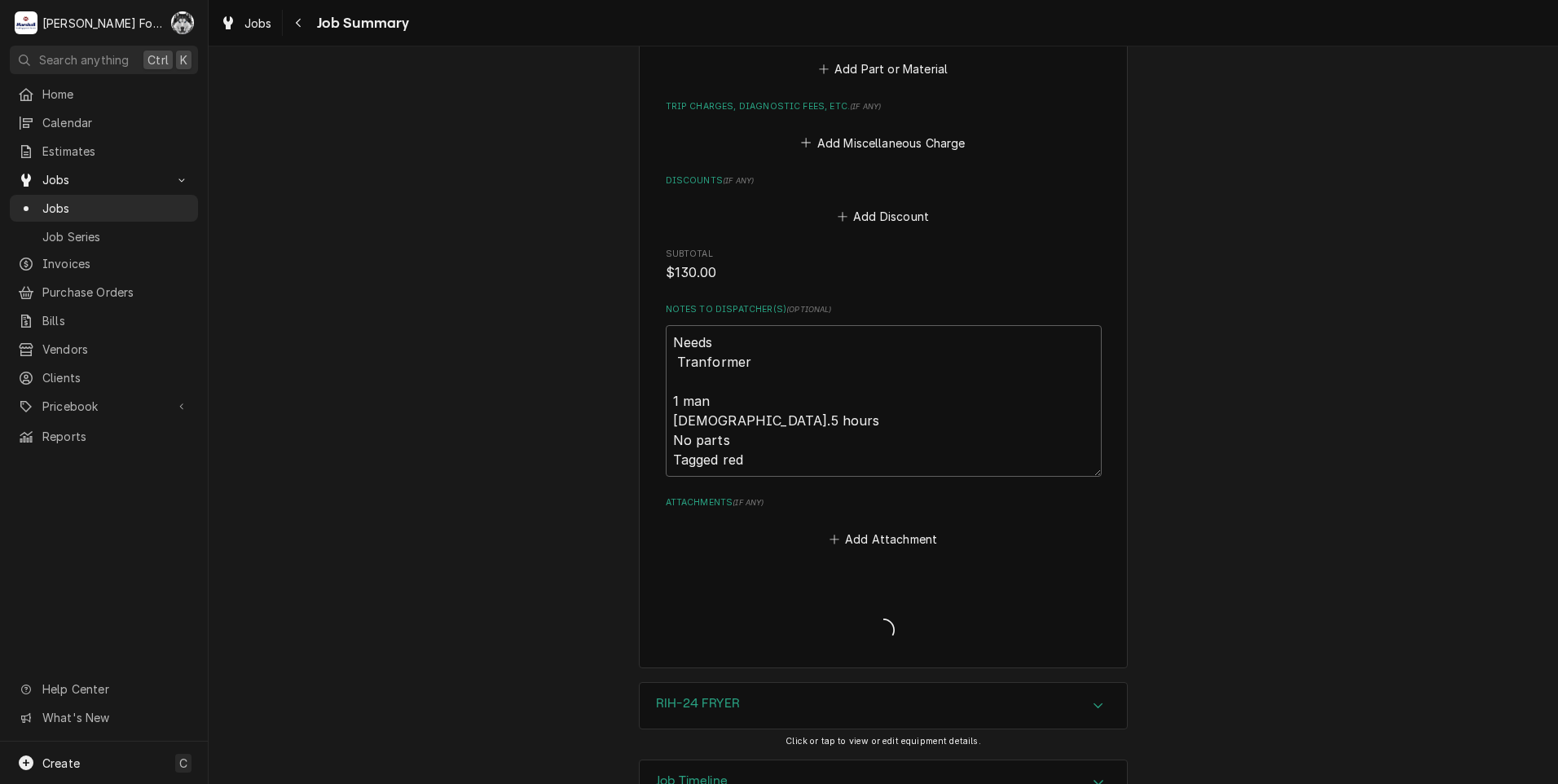
type textarea "x"
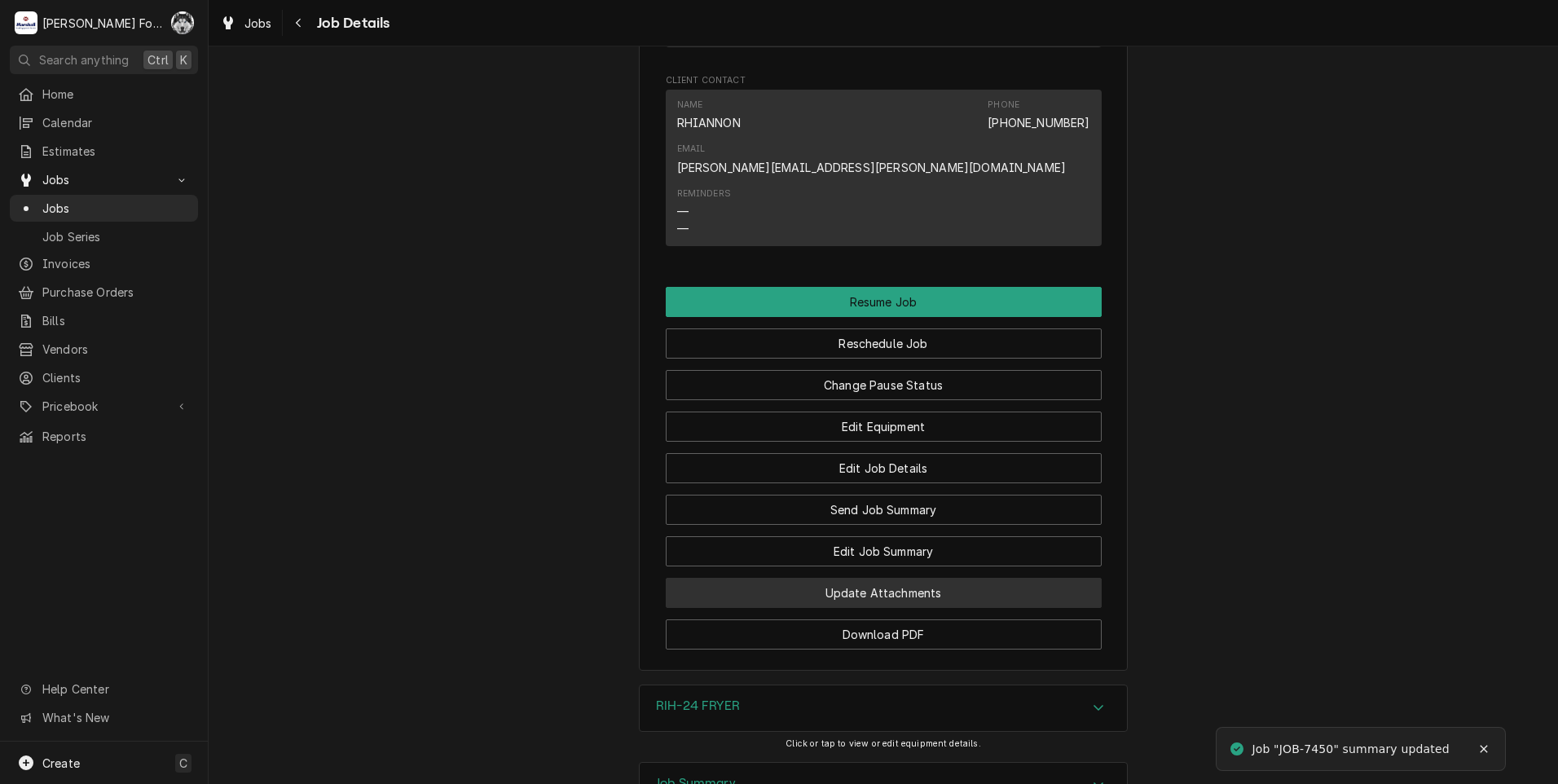
scroll to position [1629, 0]
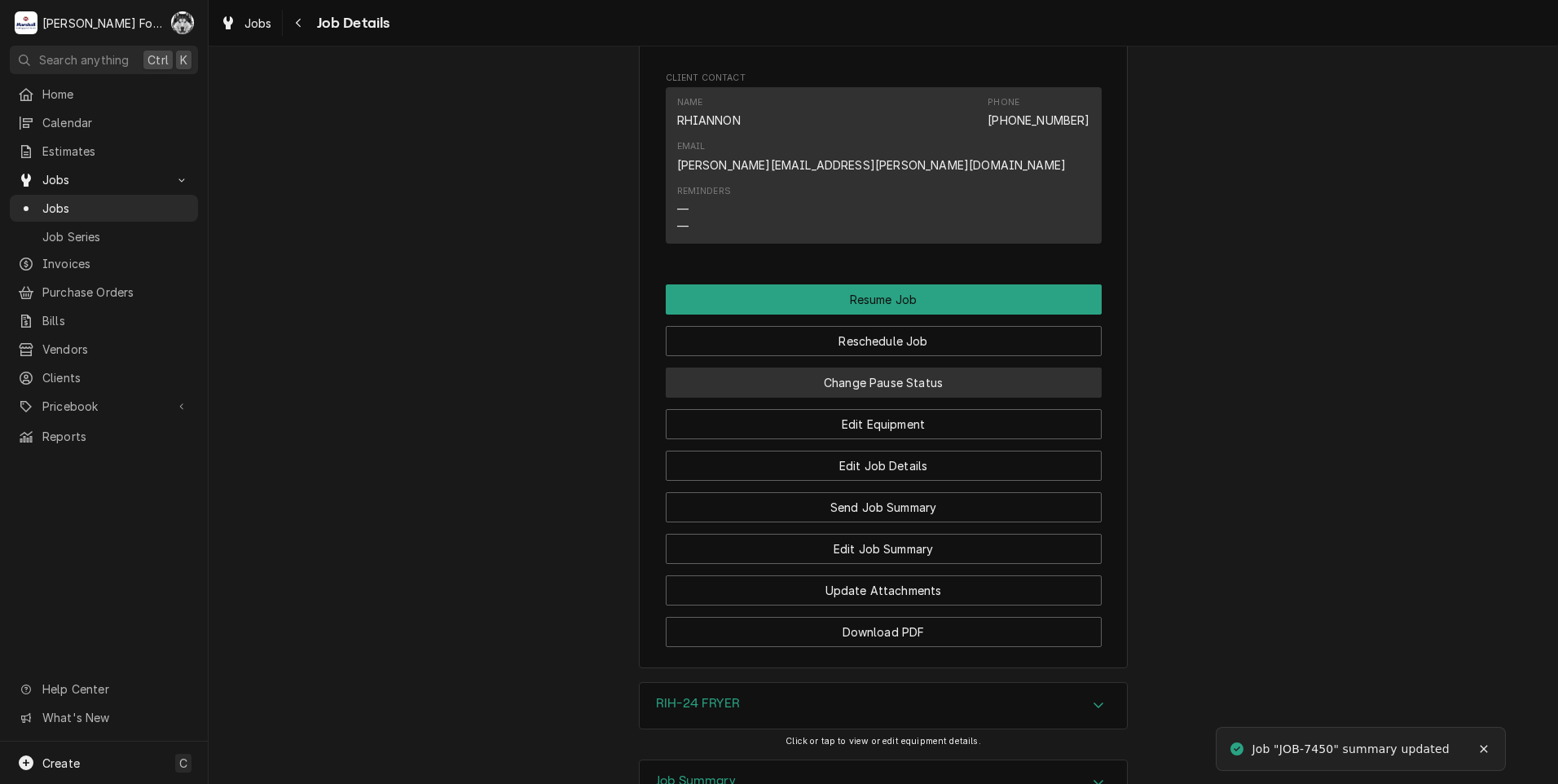
click at [878, 368] on button "Change Pause Status" at bounding box center [883, 383] width 435 height 30
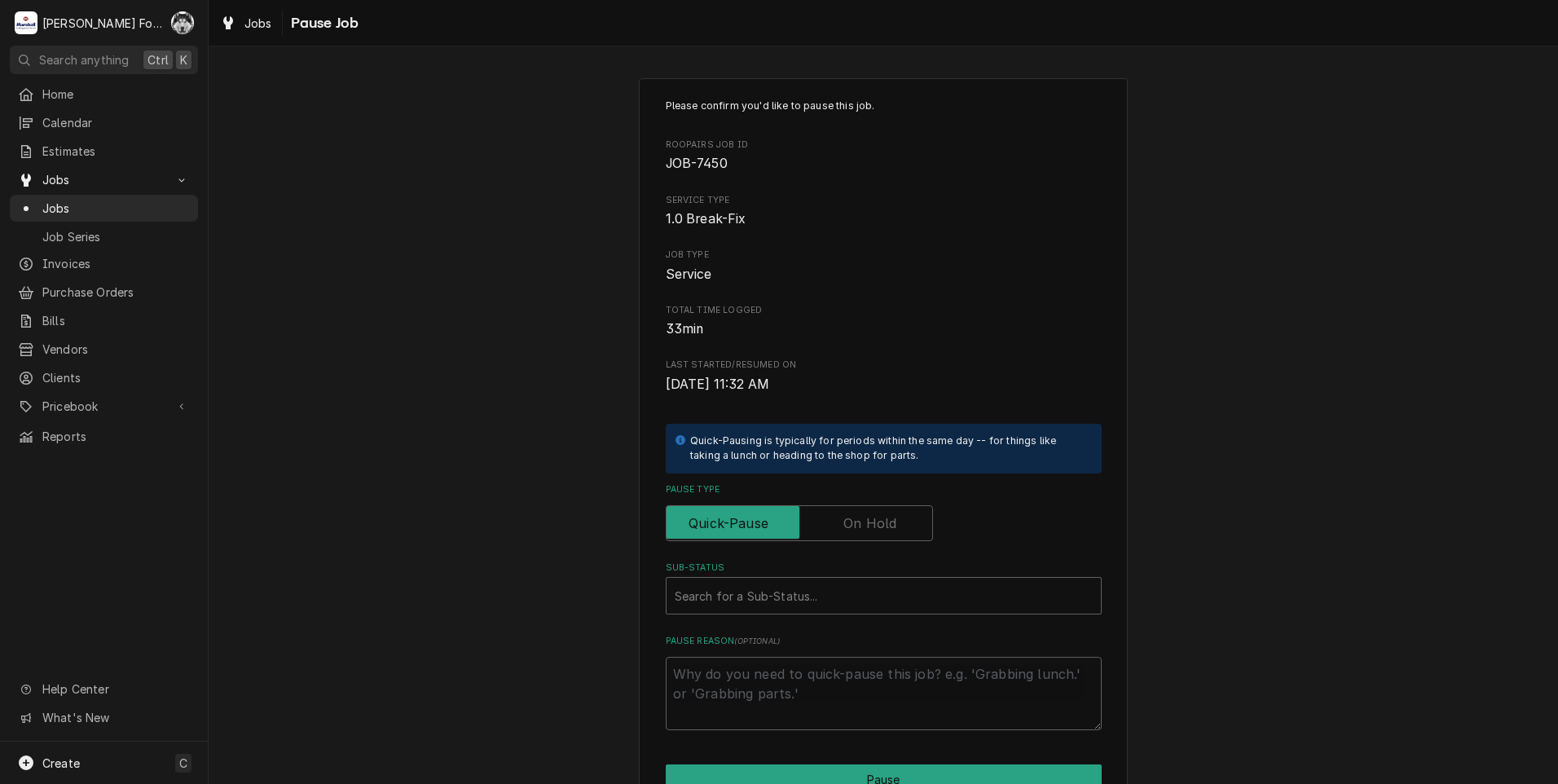
click at [853, 527] on label "Pause Type" at bounding box center [799, 522] width 267 height 36
click at [853, 527] on input "Pause Type" at bounding box center [799, 522] width 252 height 36
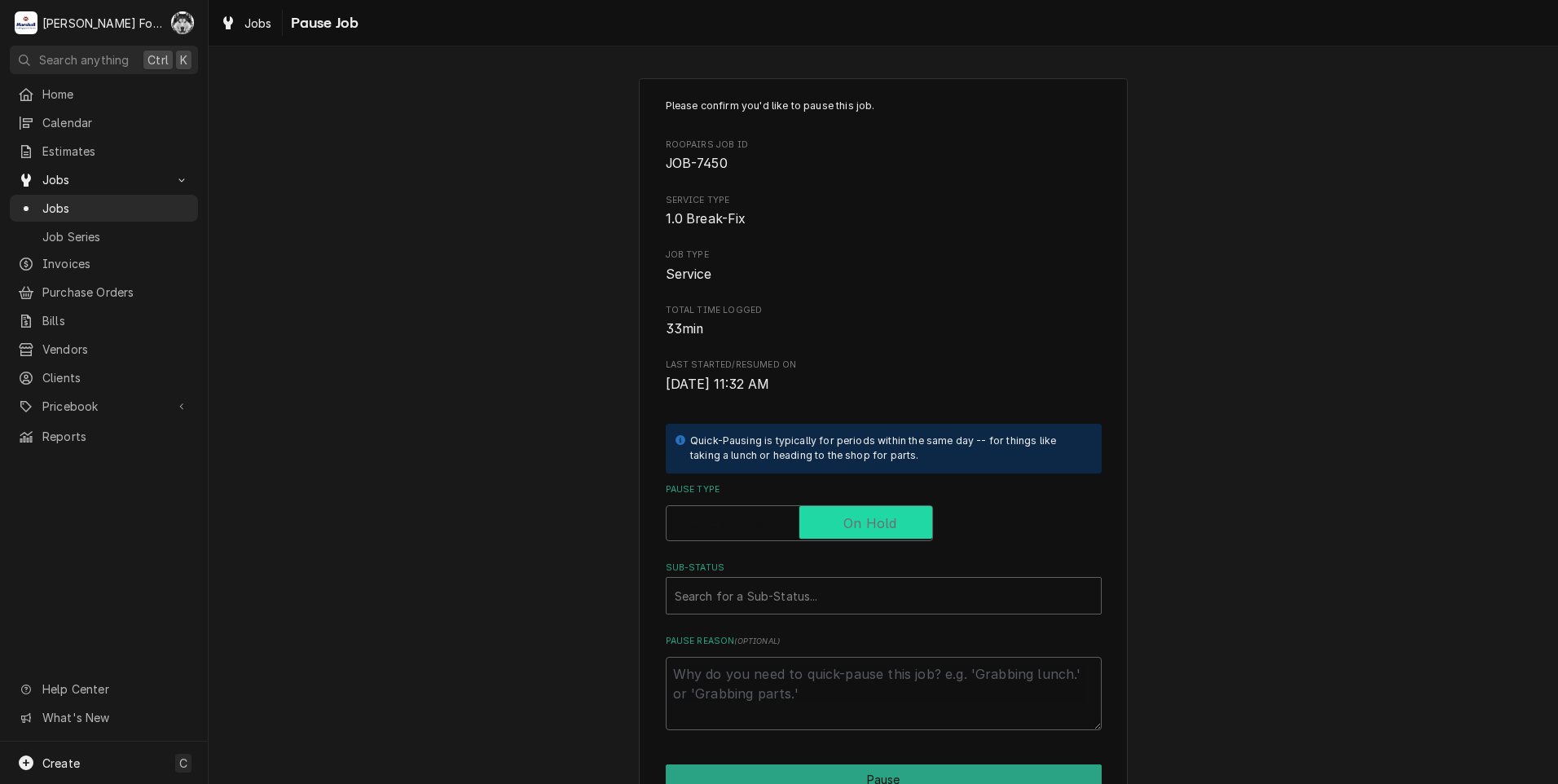
checkbox input "true"
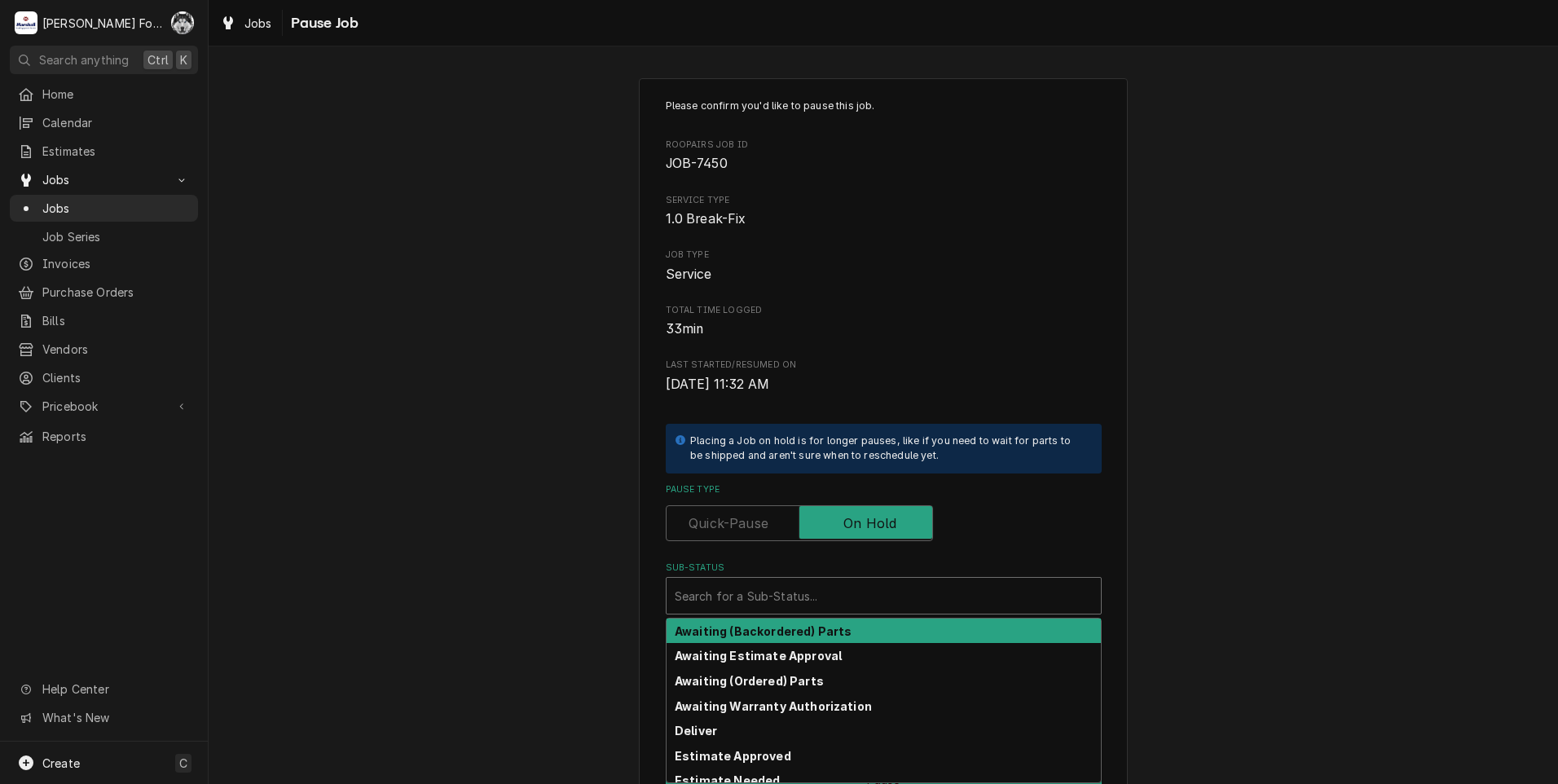
click at [812, 603] on div "Sub-Status" at bounding box center [883, 595] width 418 height 29
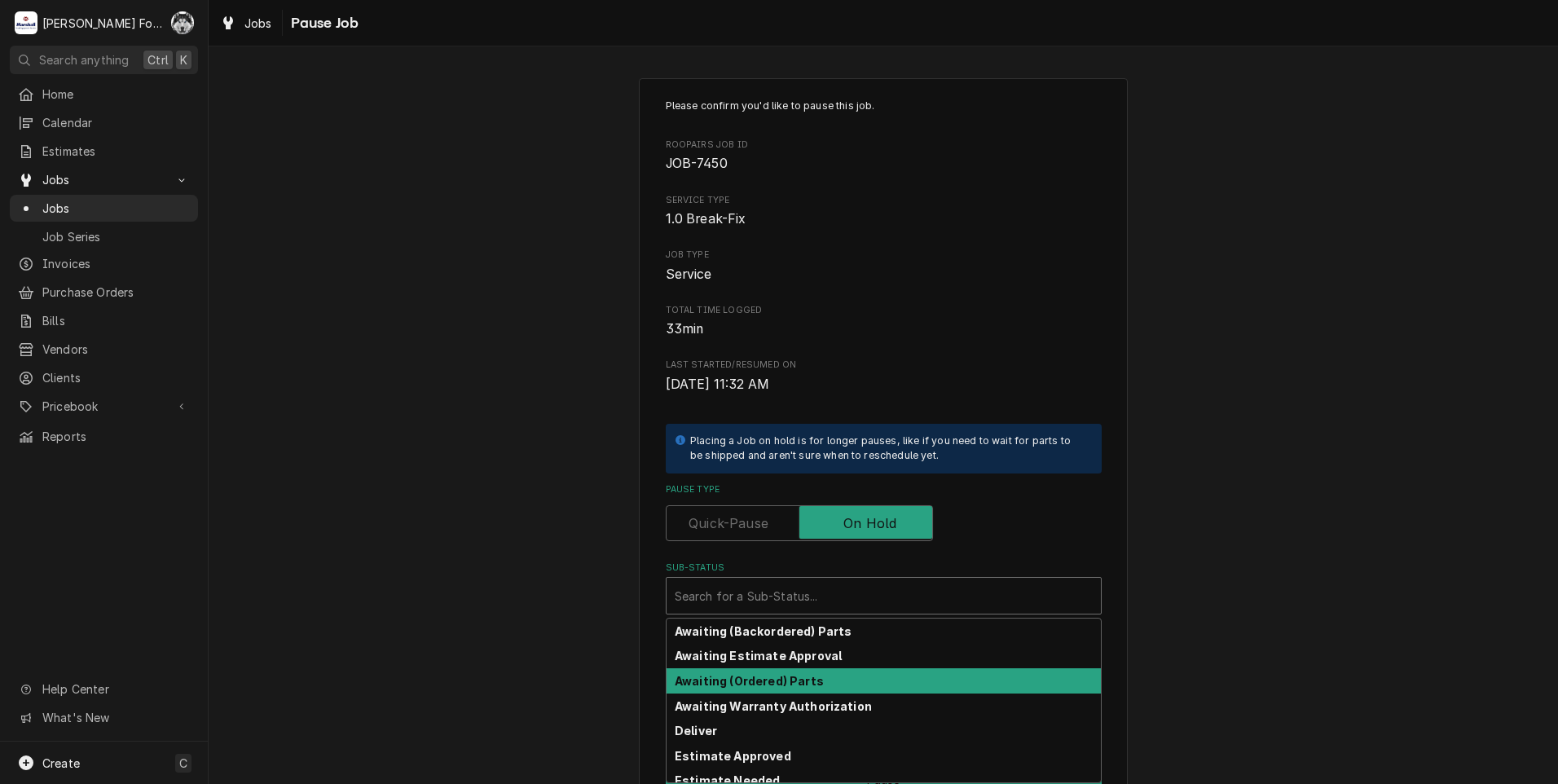
click at [696, 677] on strong "Awaiting (Ordered) Parts" at bounding box center [749, 680] width 149 height 14
click at [710, 610] on div "Sub-Status" at bounding box center [873, 595] width 396 height 29
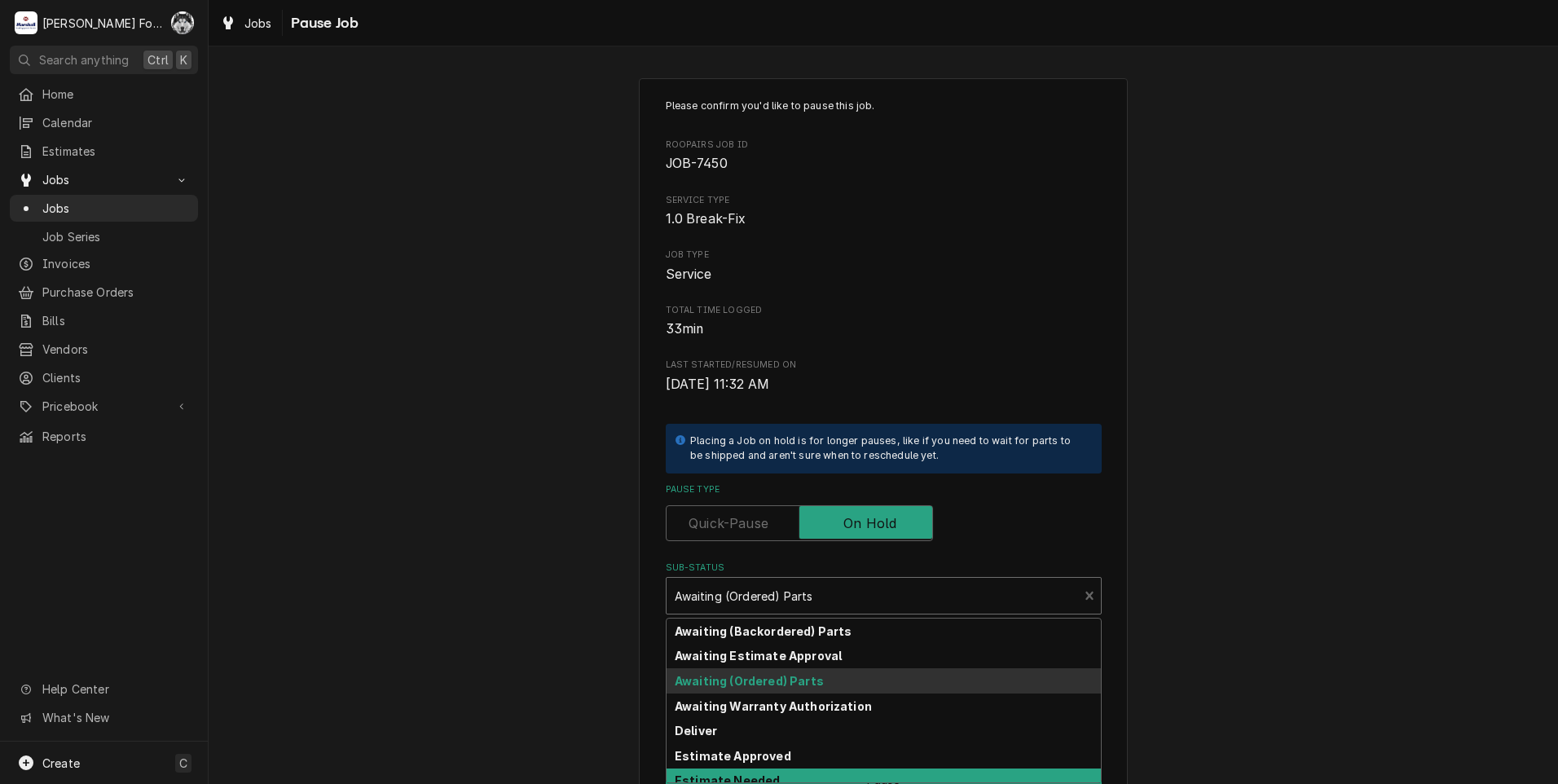
click at [702, 775] on strong "Estimate Needed" at bounding box center [727, 780] width 105 height 14
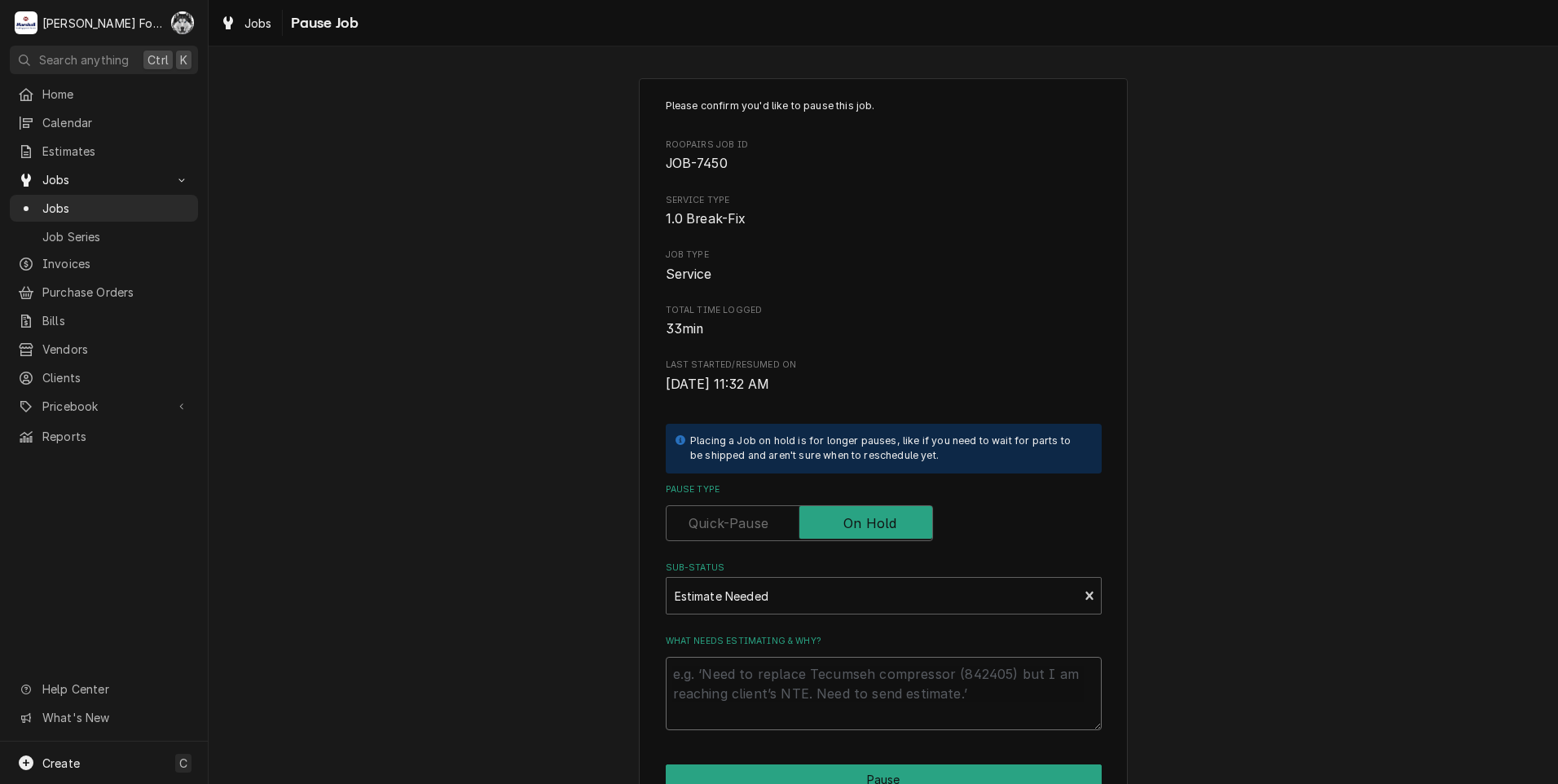
click at [698, 690] on textarea "What needs estimating & why?" at bounding box center [883, 694] width 435 height 74
type textarea "x"
type textarea "9"
type textarea "x"
type textarea "9/"
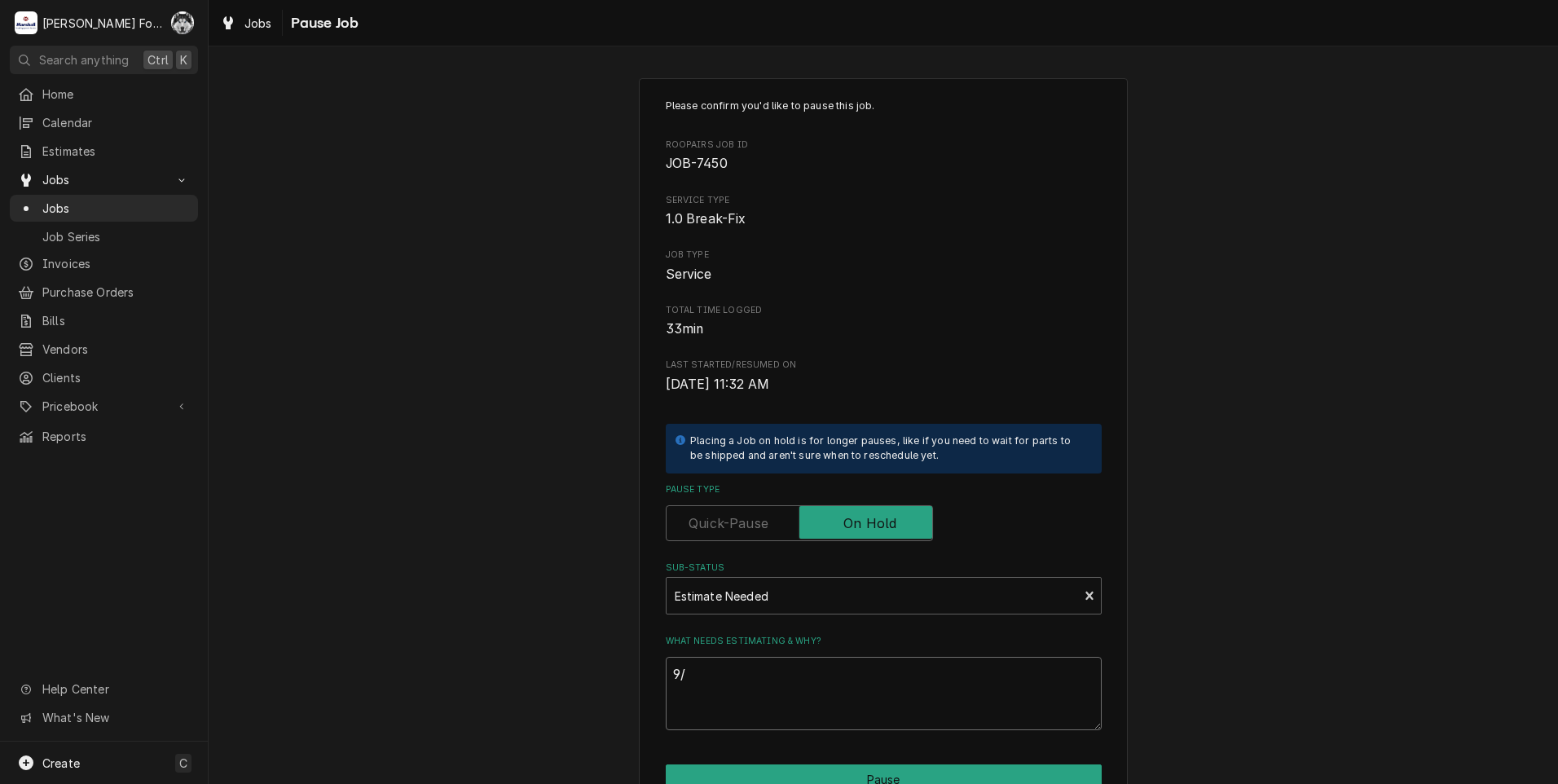
type textarea "x"
type textarea "9/1"
type textarea "x"
type textarea "9/17"
type textarea "x"
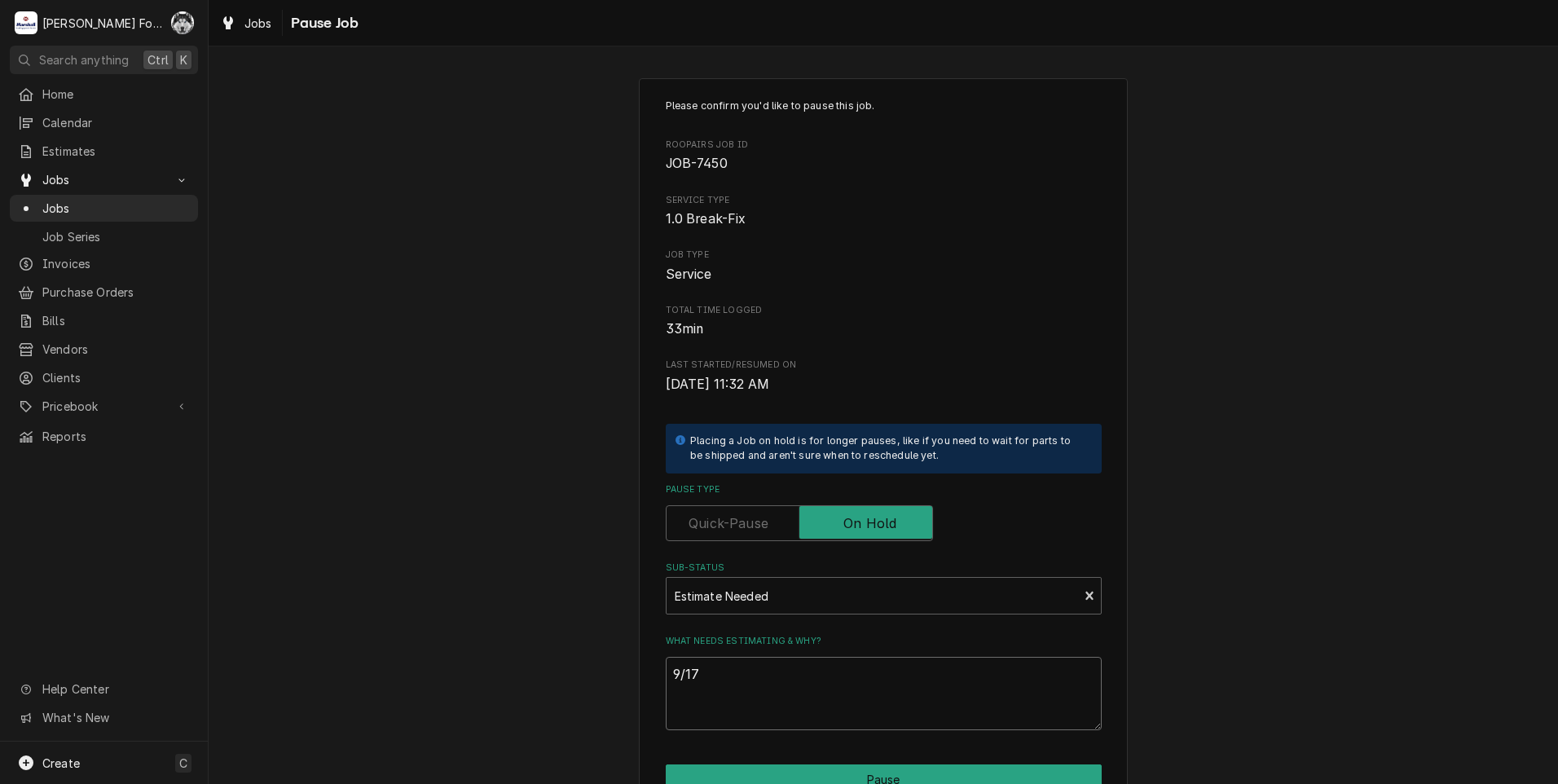
type textarea "9/17/"
type textarea "x"
type textarea "9/17/2"
type textarea "x"
type textarea "9/17/20"
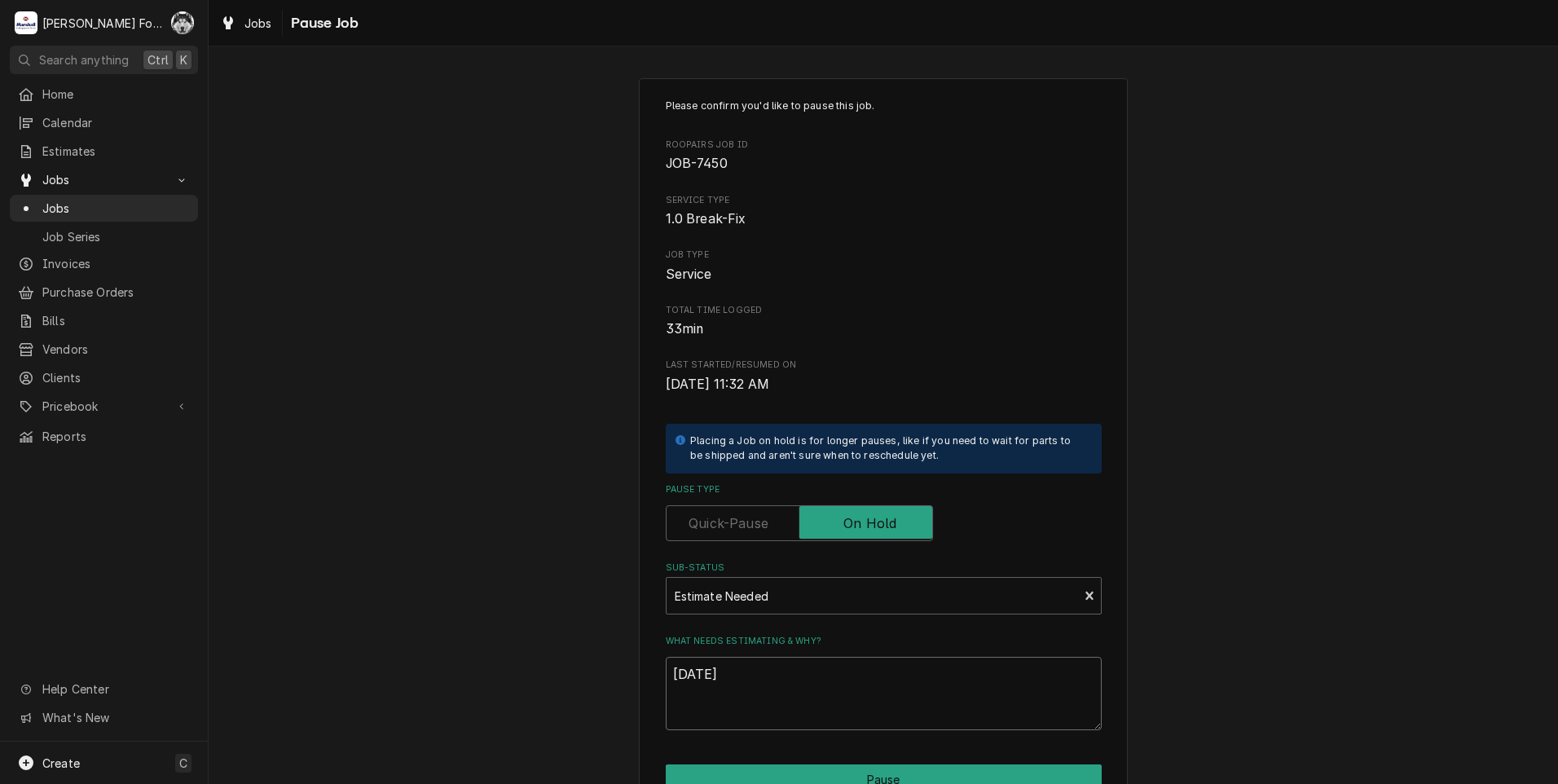
type textarea "x"
type textarea "9/17/202"
type textarea "x"
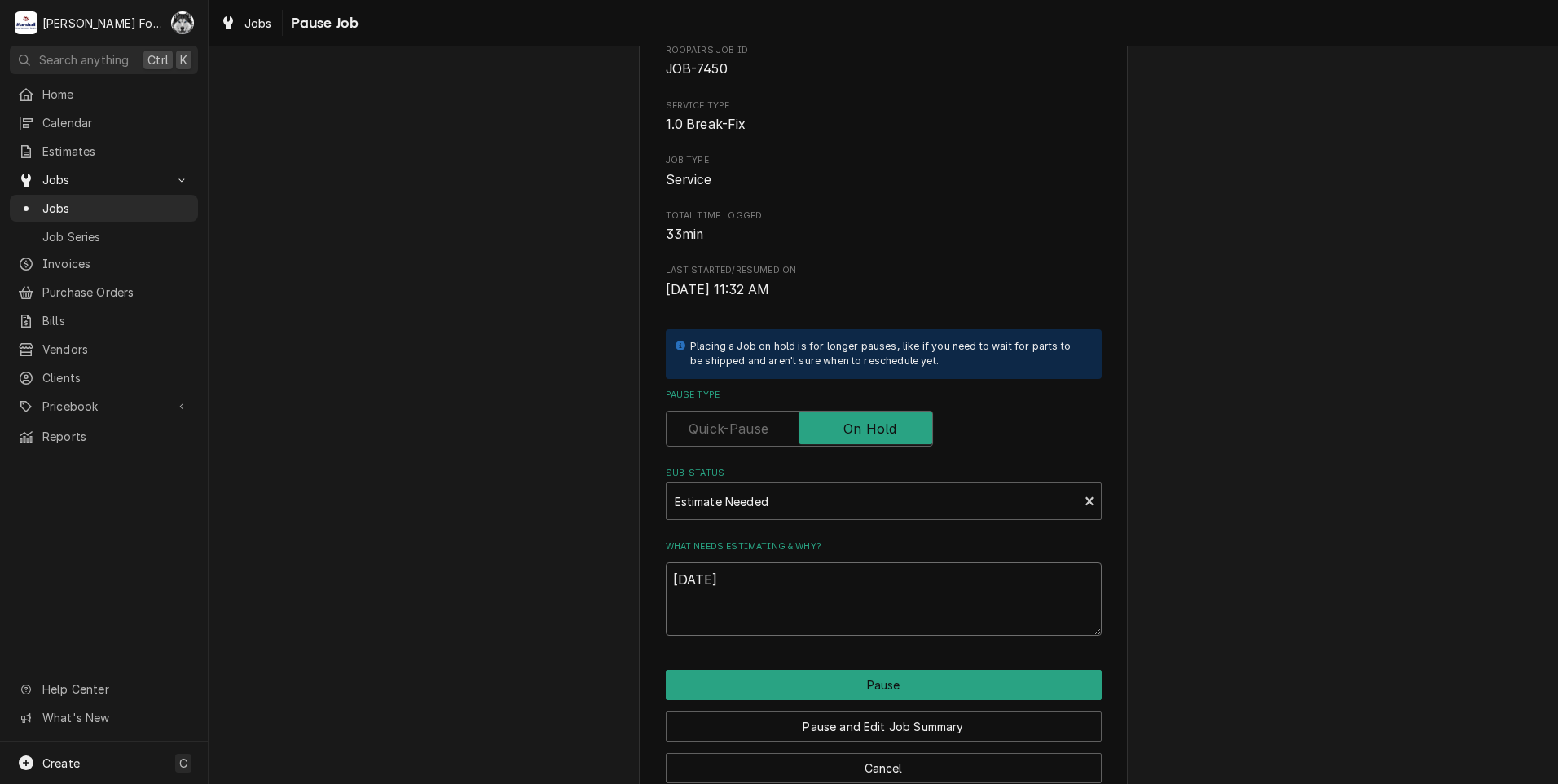
scroll to position [129, 0]
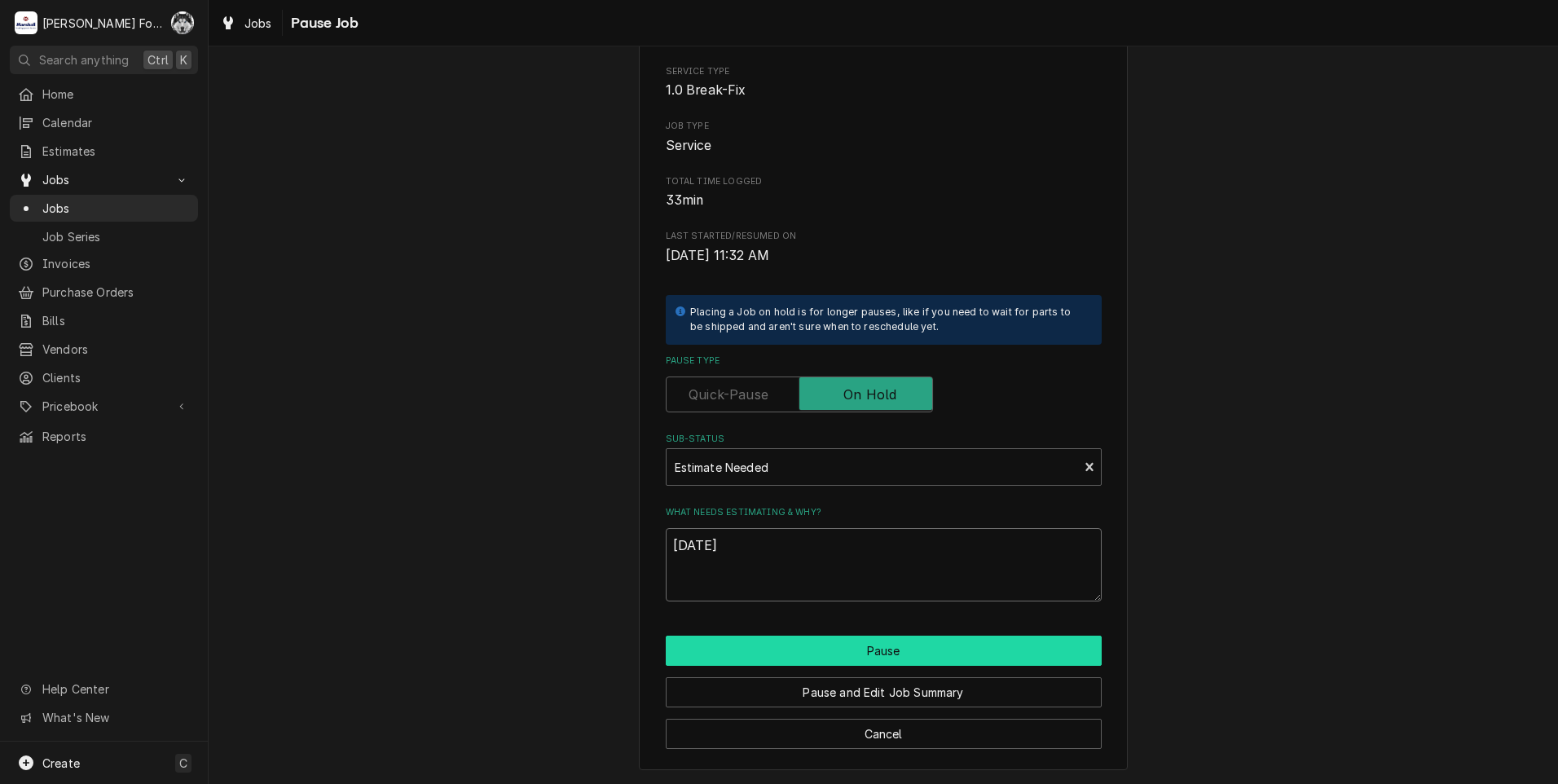
type textarea "[DATE]"
drag, startPoint x: 848, startPoint y: 651, endPoint x: 840, endPoint y: 643, distance: 11.3
click at [848, 649] on button "Pause" at bounding box center [883, 650] width 435 height 30
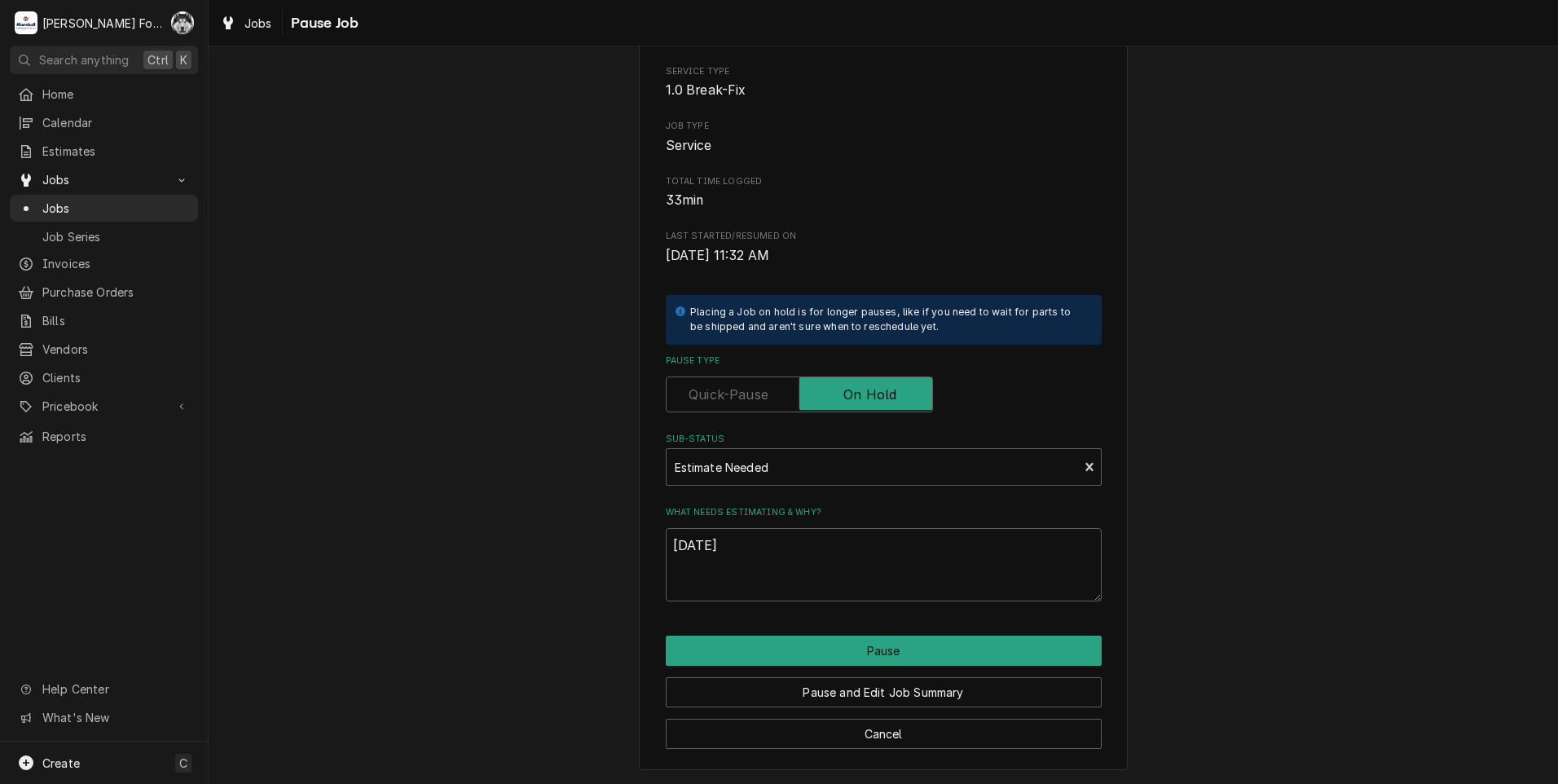
type textarea "x"
